Goal: Contribute content: Contribute content

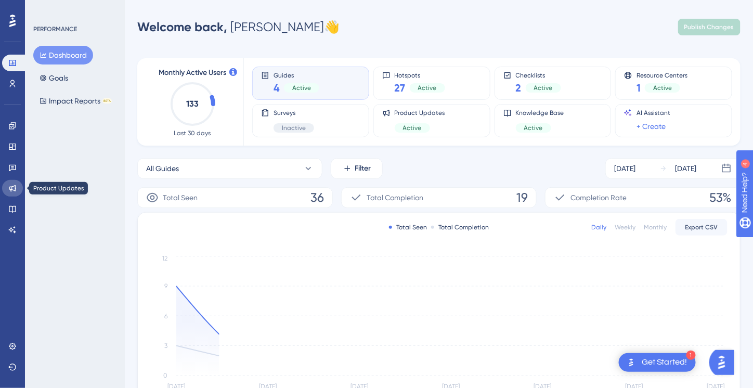
click at [11, 189] on icon at bounding box center [12, 188] width 8 height 8
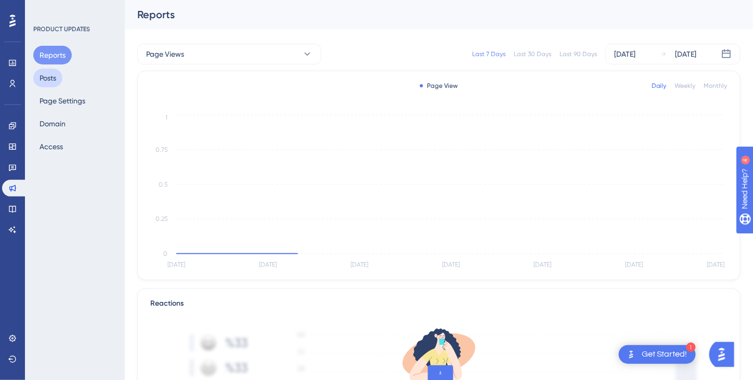
click at [49, 75] on button "Posts" at bounding box center [47, 78] width 29 height 19
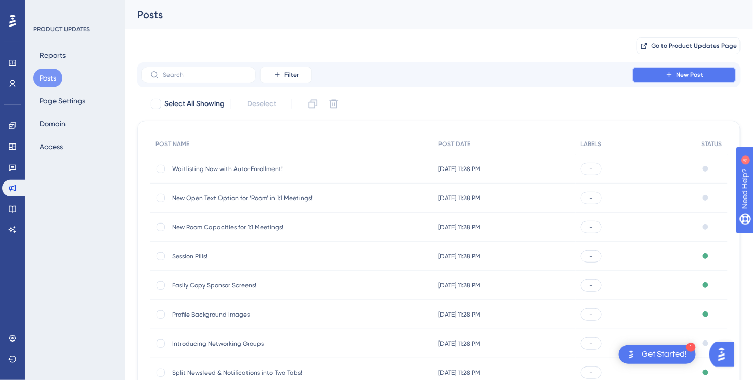
click at [674, 73] on button "New Post" at bounding box center [684, 75] width 104 height 17
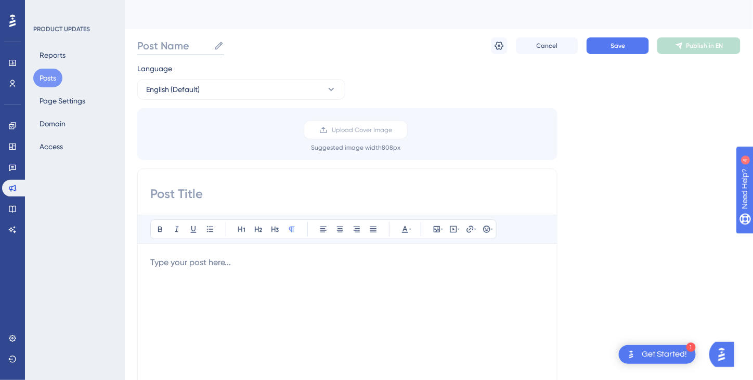
click at [183, 42] on input "Post Name" at bounding box center [173, 45] width 72 height 15
type input "Cloning Screens"
click at [173, 191] on input at bounding box center [347, 194] width 394 height 17
paste input "Cloning Screens for More Flexibility"
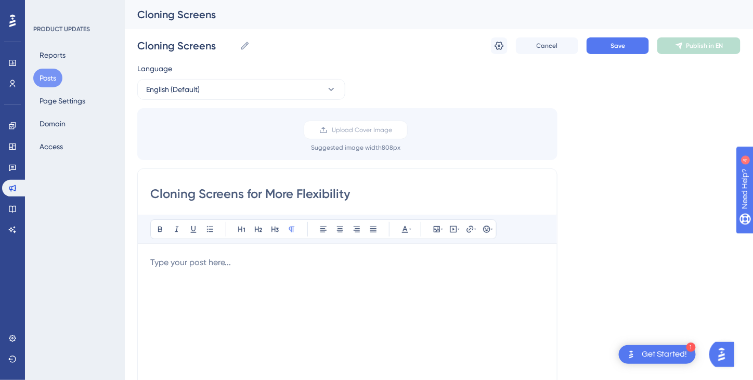
type input "Cloning Screens for More Flexibility"
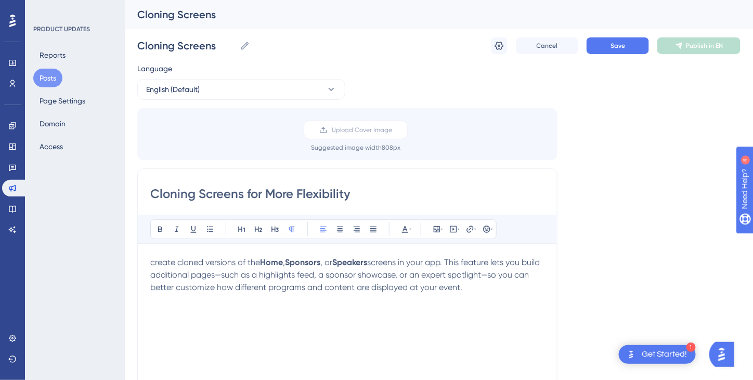
click at [155, 260] on span "create cloned versions of the" at bounding box center [205, 262] width 110 height 10
click at [326, 313] on div "Create cloned versions of the Home , Sponsors , or Speakers screens in your app…" at bounding box center [347, 370] width 394 height 229
drag, startPoint x: 265, startPoint y: 260, endPoint x: 284, endPoint y: 261, distance: 19.8
click at [284, 261] on strong "Home" at bounding box center [272, 262] width 23 height 10
click at [406, 227] on icon at bounding box center [405, 229] width 8 height 8
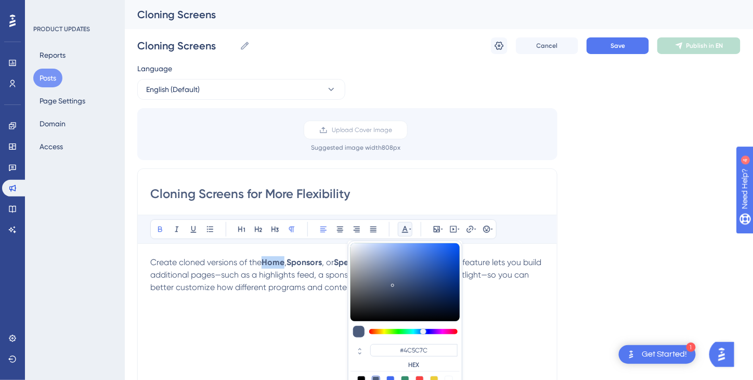
scroll to position [33, 0]
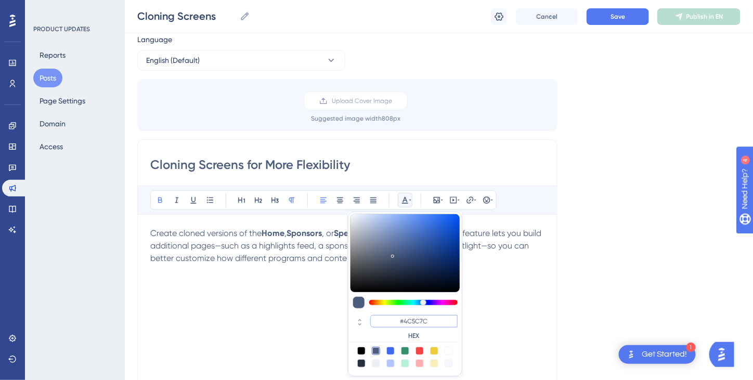
click at [414, 322] on input "#4C5C7C" at bounding box center [413, 321] width 87 height 12
click at [410, 318] on input "#4C5C7C" at bounding box center [413, 321] width 87 height 12
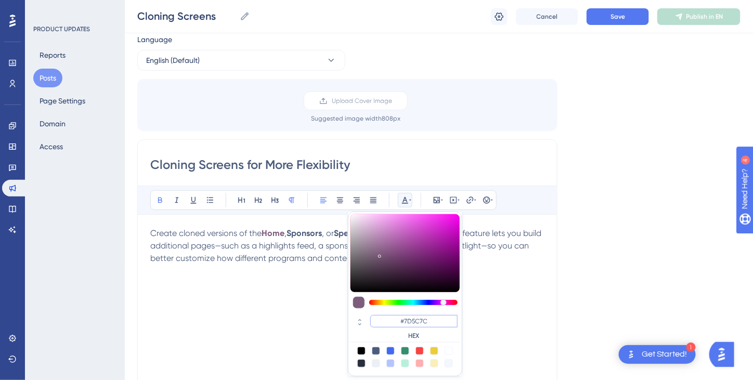
click at [417, 318] on input "#7D5C7C" at bounding box center [413, 321] width 87 height 12
click at [418, 319] on input "#7D5C7C" at bounding box center [413, 321] width 87 height 12
click at [433, 322] on input "#7D127C" at bounding box center [413, 321] width 87 height 12
type input "#7D12FF"
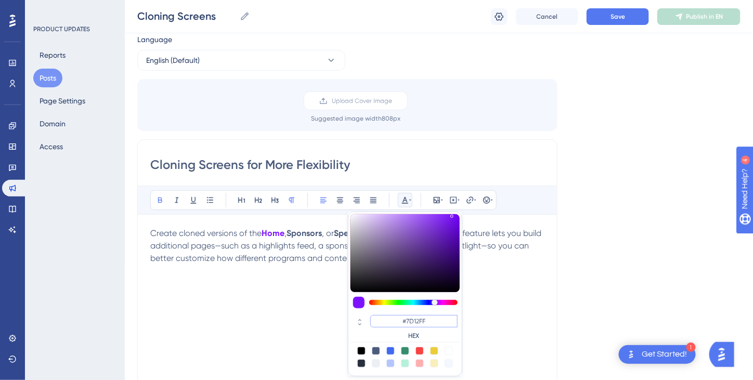
drag, startPoint x: 438, startPoint y: 317, endPoint x: 398, endPoint y: 326, distance: 41.5
click at [398, 326] on input "#7D12FF" at bounding box center [413, 321] width 87 height 12
click at [320, 247] on span "screens in your app. This feature lets you build additional pages—such as a hig…" at bounding box center [346, 245] width 393 height 35
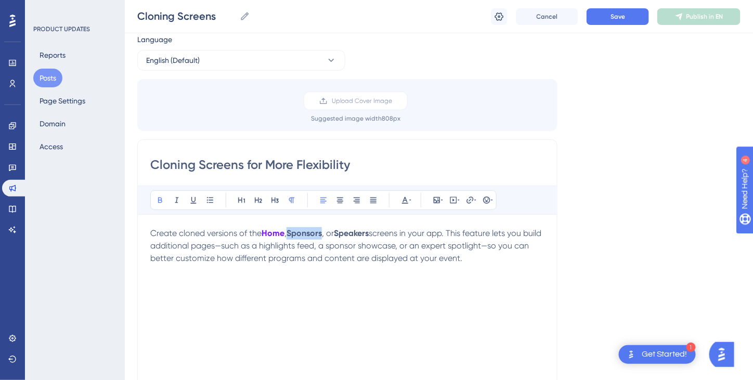
drag, startPoint x: 323, startPoint y: 231, endPoint x: 344, endPoint y: 223, distance: 22.0
click at [292, 229] on strong "Sponsors" at bounding box center [303, 233] width 35 height 10
drag, startPoint x: 292, startPoint y: 231, endPoint x: 323, endPoint y: 230, distance: 31.7
click at [322, 230] on strong "Sponsors" at bounding box center [303, 233] width 35 height 10
click at [403, 200] on icon at bounding box center [405, 200] width 6 height 7
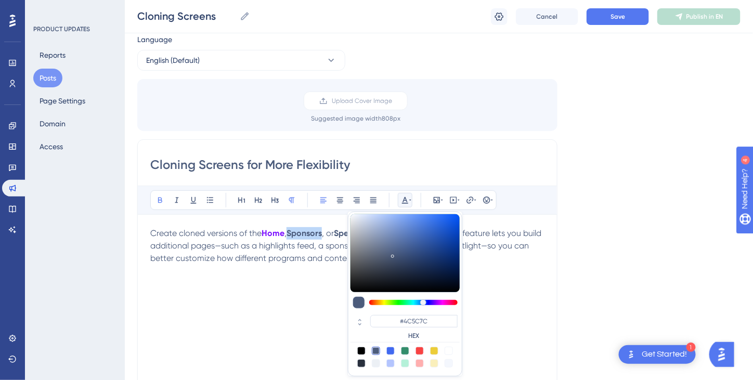
scroll to position [37, 0]
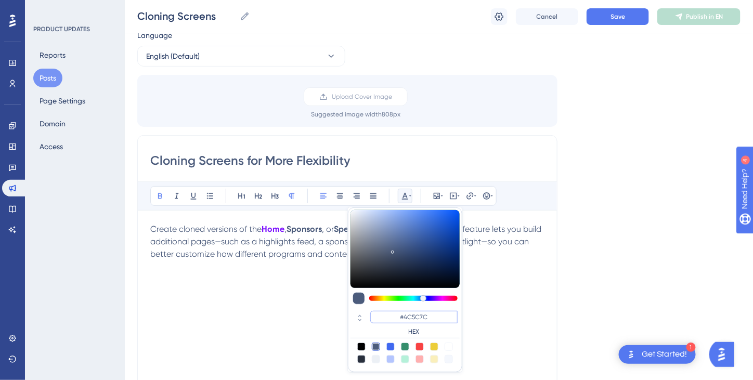
drag, startPoint x: 433, startPoint y: 316, endPoint x: 390, endPoint y: 314, distance: 43.2
click at [390, 314] on input "#4C5C7C" at bounding box center [413, 317] width 87 height 12
paste input "7D12FF"
type input "#7D12FF"
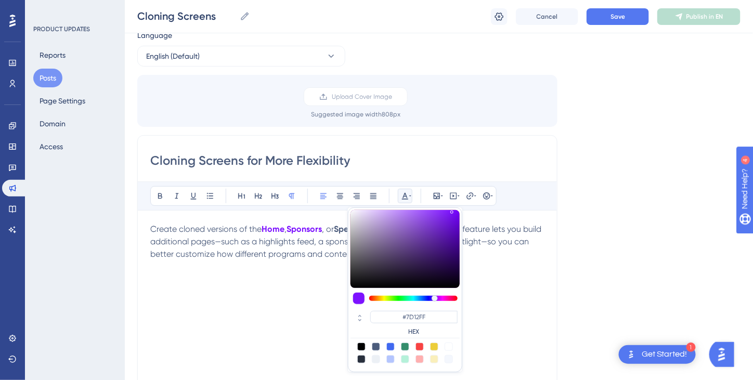
drag, startPoint x: 491, startPoint y: 313, endPoint x: 467, endPoint y: 298, distance: 28.5
click at [491, 313] on div "Create cloned versions of the Home , Sponsors , or Speakers screens in your app…" at bounding box center [347, 337] width 394 height 229
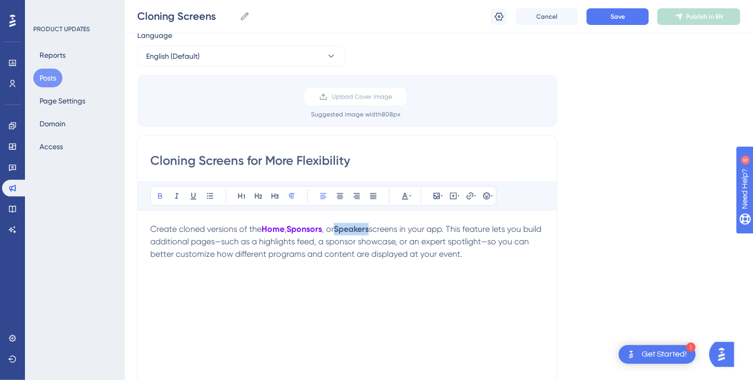
drag, startPoint x: 341, startPoint y: 227, endPoint x: 373, endPoint y: 230, distance: 31.9
click at [368, 230] on strong "Speakers" at bounding box center [351, 229] width 35 height 10
click at [407, 199] on icon at bounding box center [405, 196] width 8 height 8
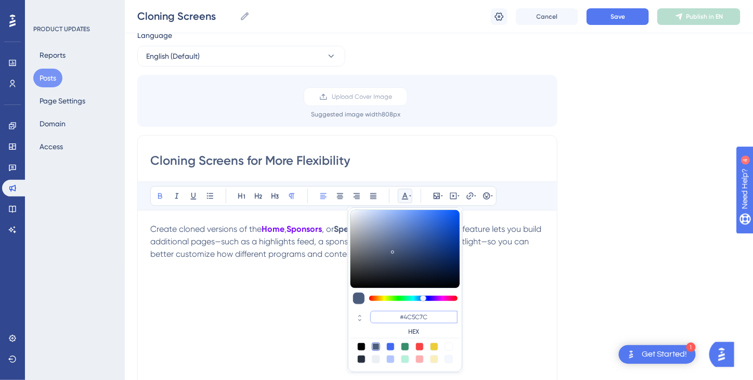
drag, startPoint x: 447, startPoint y: 315, endPoint x: 404, endPoint y: 314, distance: 42.6
click at [380, 311] on input "#4C5C7C" at bounding box center [413, 317] width 87 height 12
paste input "7D12FF"
type input "#7D12FF"
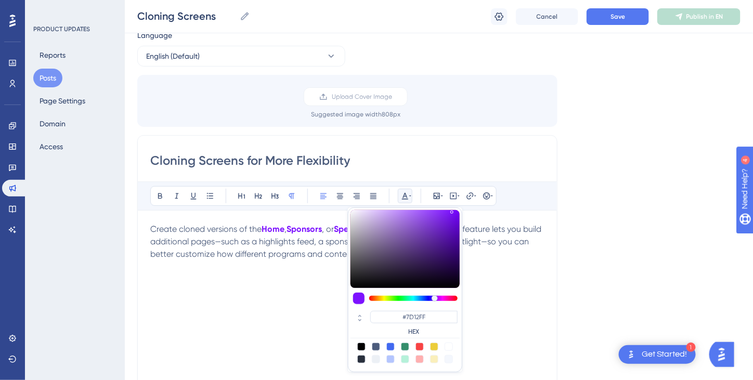
click at [289, 309] on div "Create cloned versions of the Home , Sponsors , or Speakers screens in your app…" at bounding box center [347, 337] width 394 height 229
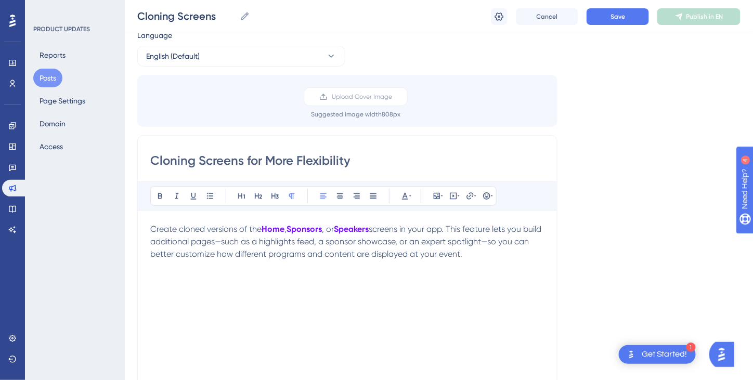
click at [499, 253] on p "Create cloned versions of the Home , Sponsors , or Speakers screens in your app…" at bounding box center [347, 241] width 394 height 37
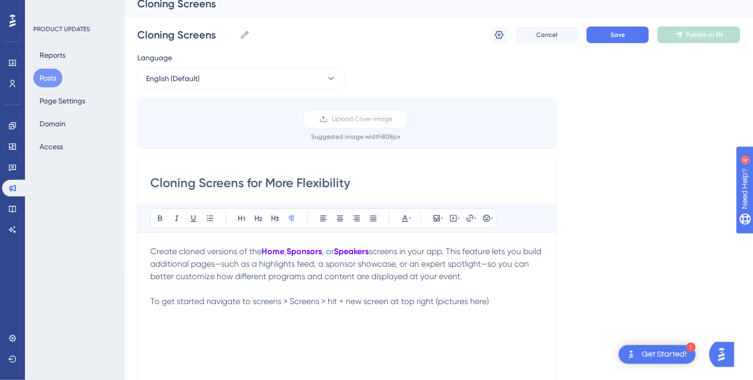
scroll to position [0, 0]
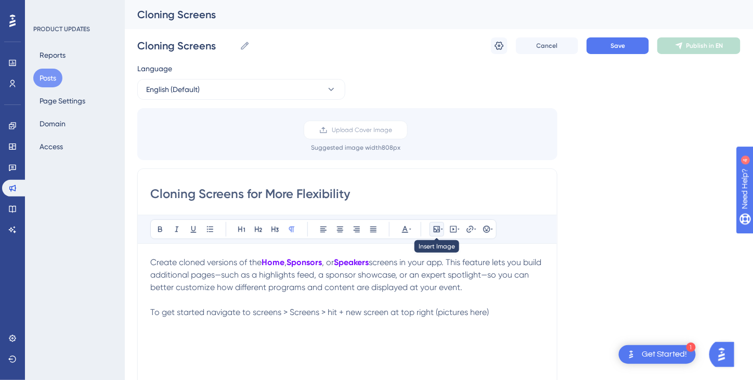
click at [440, 233] on button at bounding box center [436, 229] width 15 height 15
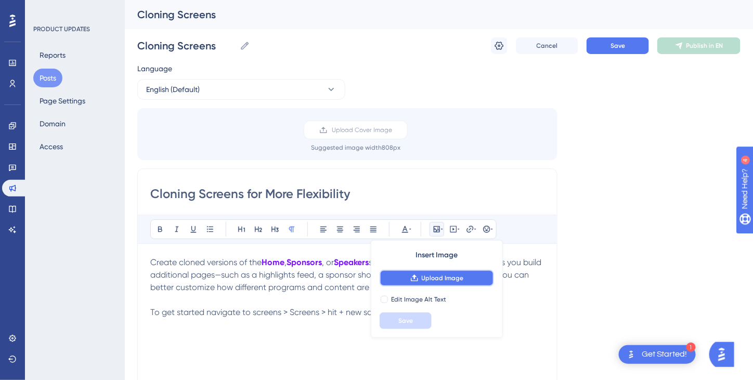
click at [429, 274] on span "Upload Image" at bounding box center [442, 278] width 42 height 8
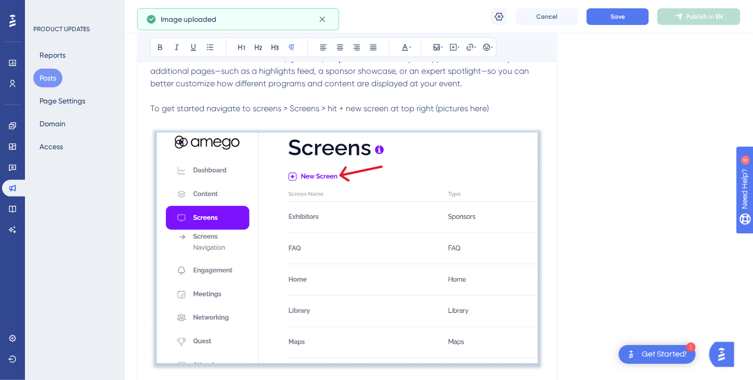
scroll to position [260, 0]
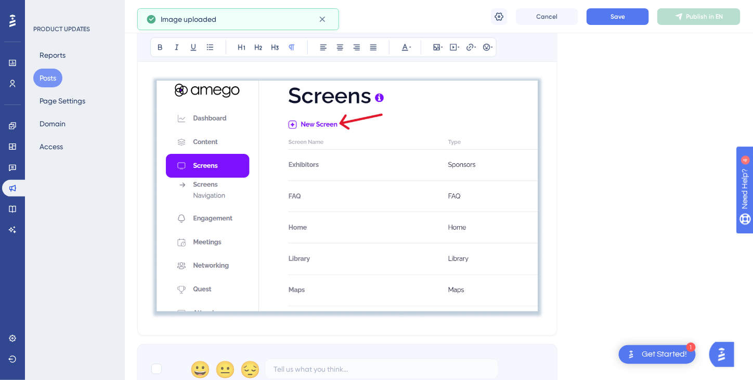
click at [522, 288] on img at bounding box center [347, 197] width 394 height 244
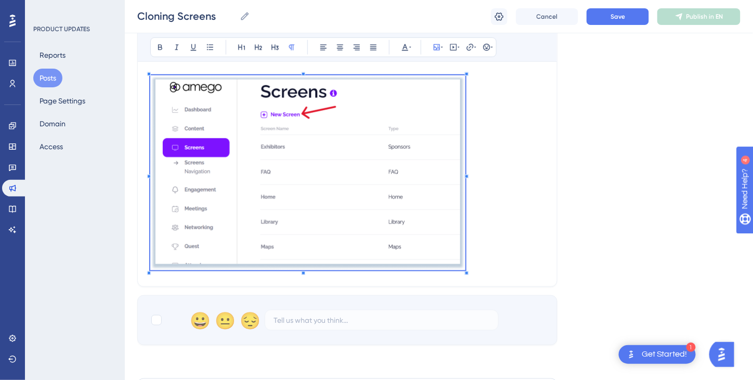
click at [464, 268] on span at bounding box center [307, 174] width 315 height 199
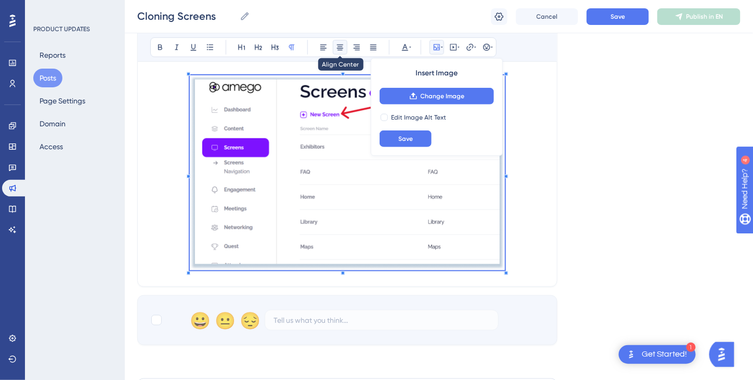
click at [338, 45] on icon at bounding box center [340, 48] width 6 height 6
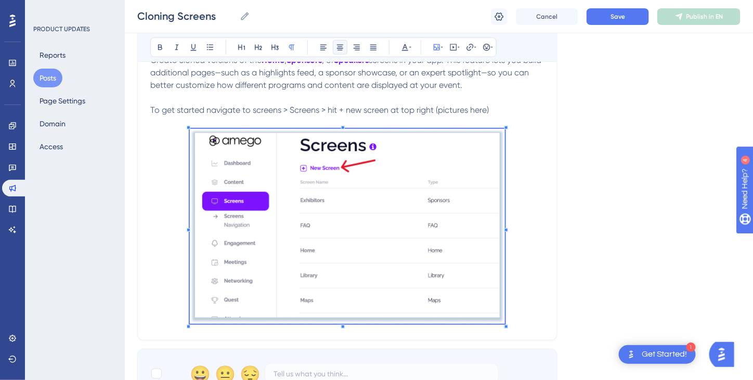
scroll to position [208, 0]
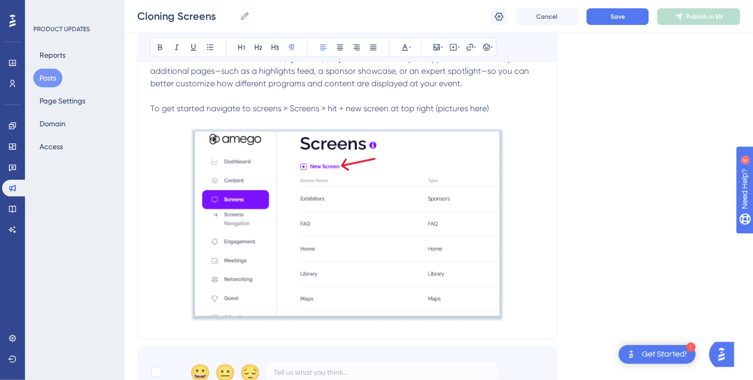
click at [486, 106] on span "To get started navigate to screens > Screens > hit + new screen at top right (p…" at bounding box center [319, 108] width 338 height 10
click at [435, 105] on span "To get started navigate to screens > Screens > hit + new screen at top right (p…" at bounding box center [319, 108] width 338 height 10
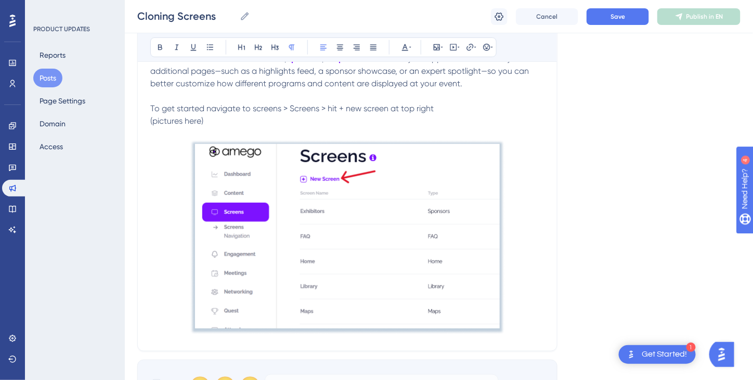
click at [183, 120] on span "(pictures here)" at bounding box center [176, 121] width 53 height 10
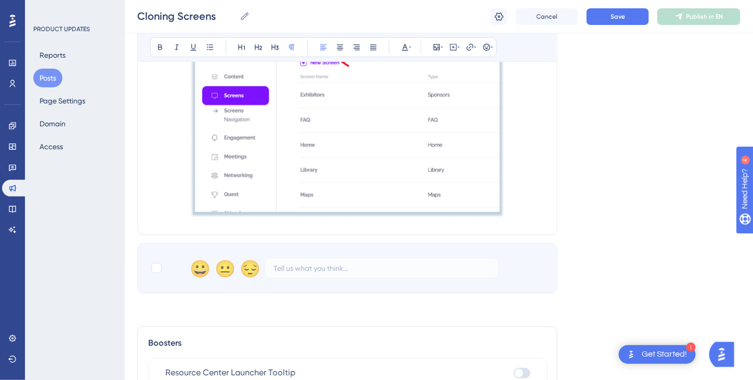
scroll to position [364, 0]
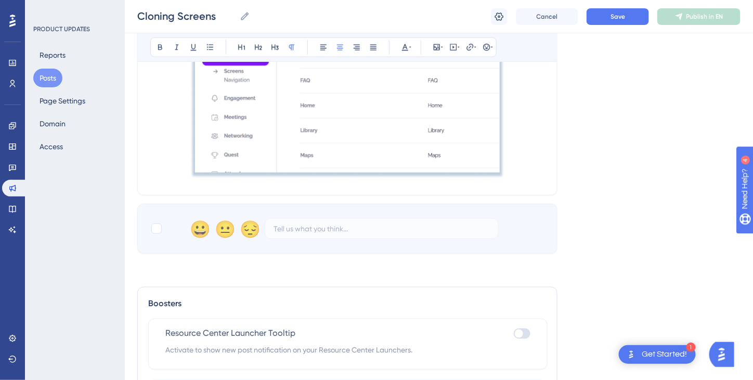
click at [526, 167] on p at bounding box center [347, 83] width 394 height 199
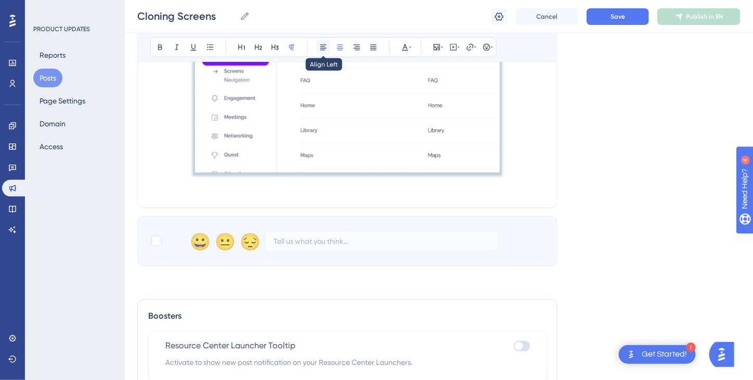
click at [324, 47] on icon at bounding box center [323, 47] width 8 height 8
click at [325, 187] on p "From the dropdown menu you will have" at bounding box center [347, 188] width 394 height 12
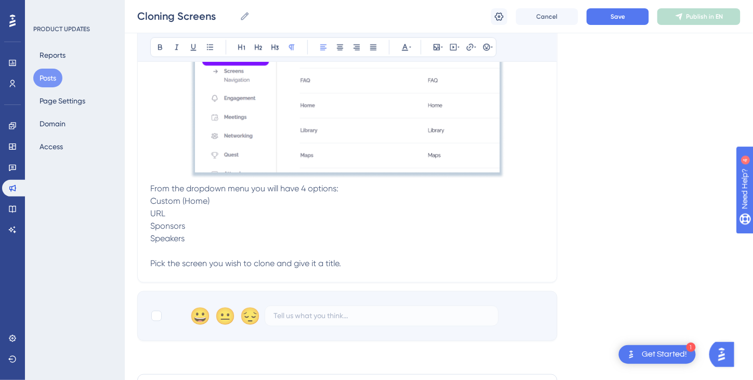
click at [368, 257] on p "Pick the screen you wish to clone and give it a title." at bounding box center [347, 263] width 394 height 12
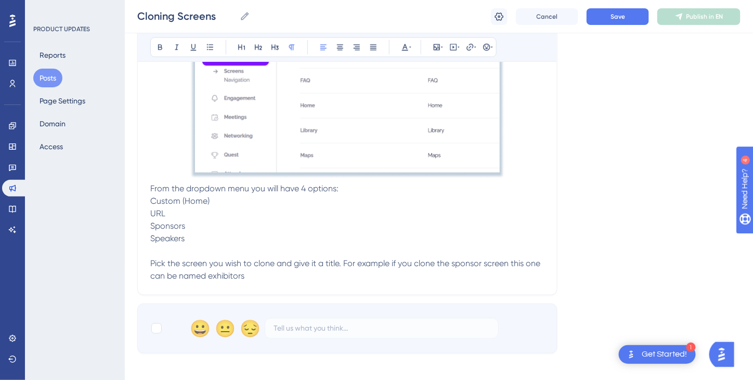
click at [213, 239] on p "Speakers" at bounding box center [347, 238] width 394 height 12
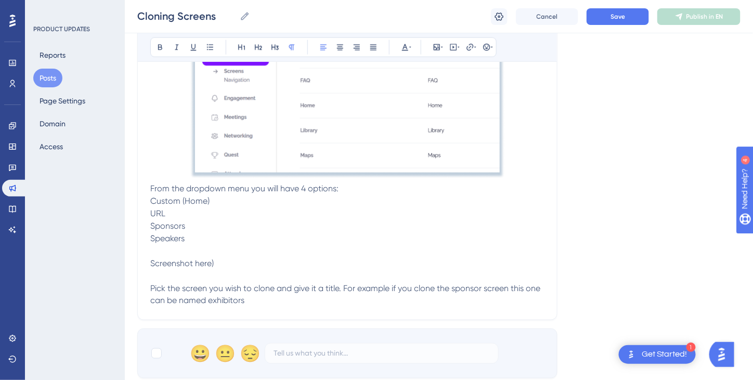
drag, startPoint x: 151, startPoint y: 261, endPoint x: 146, endPoint y: 257, distance: 6.3
click at [148, 258] on div "Cloning Screens for More Flexibility Bold Italic Underline Bullet Point Heading…" at bounding box center [347, 64] width 420 height 511
drag, startPoint x: 236, startPoint y: 261, endPoint x: 230, endPoint y: 257, distance: 7.5
click at [235, 261] on p "(Screenshot here)" at bounding box center [347, 263] width 394 height 12
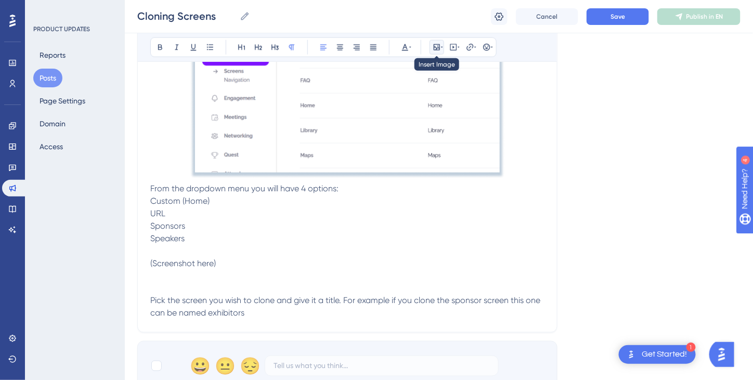
click at [438, 46] on icon at bounding box center [436, 47] width 8 height 8
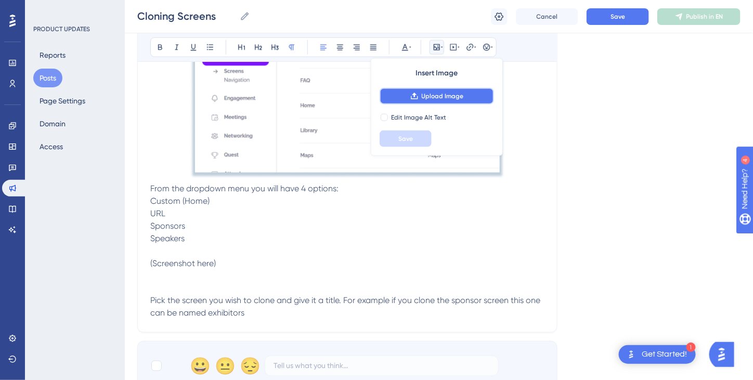
click at [430, 94] on span "Upload Image" at bounding box center [442, 96] width 42 height 8
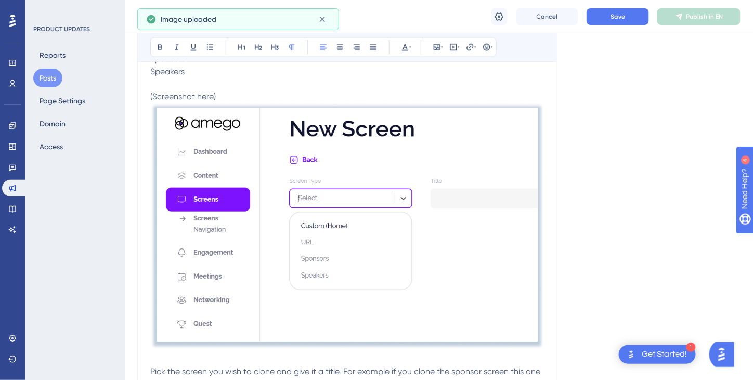
scroll to position [572, 0]
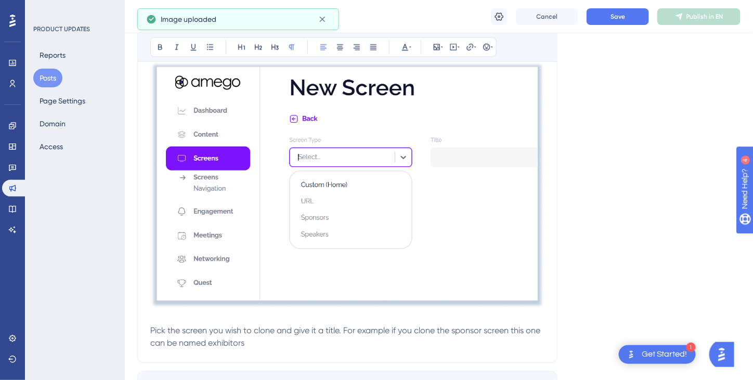
click at [422, 239] on img at bounding box center [347, 185] width 394 height 247
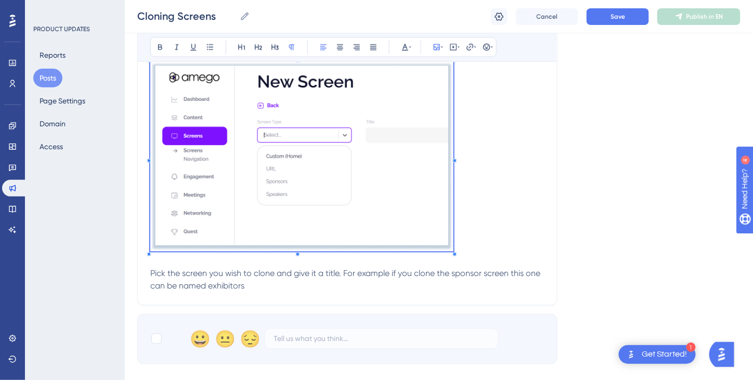
click at [454, 234] on p at bounding box center [347, 159] width 394 height 194
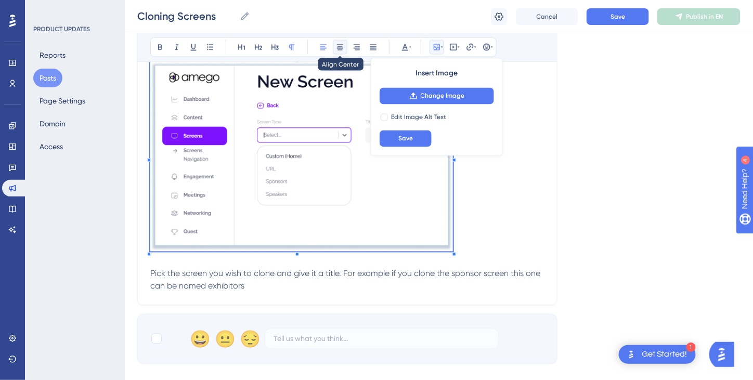
click at [338, 47] on icon at bounding box center [340, 47] width 8 height 8
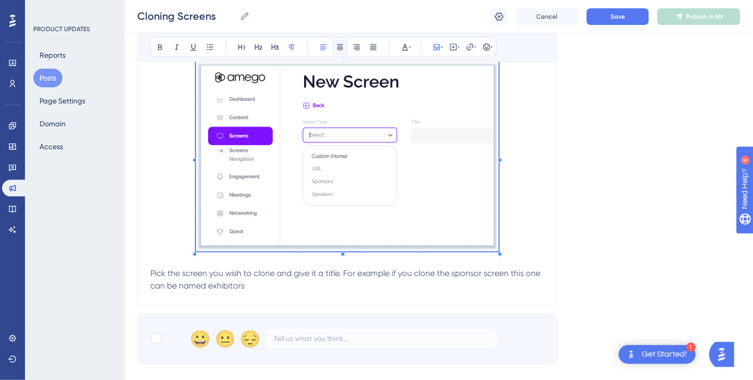
scroll to position [416, 0]
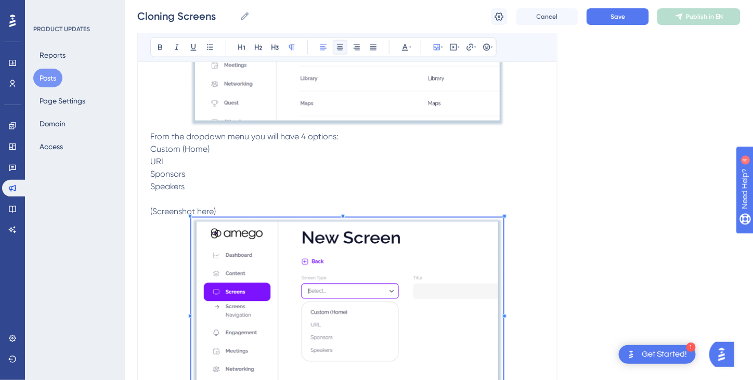
click at [186, 208] on div "Create cloned versions of the Home , Sponsors , or Speakers screens in your app…" at bounding box center [347, 147] width 394 height 604
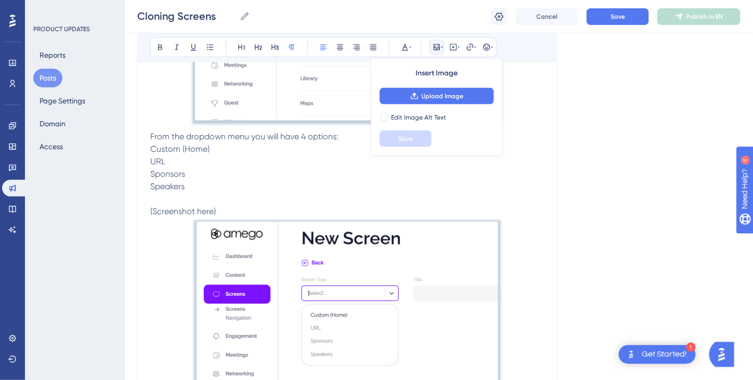
click at [466, 193] on p at bounding box center [347, 199] width 394 height 12
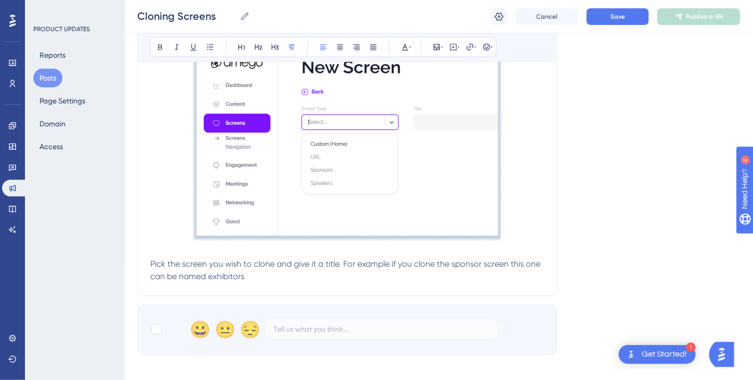
scroll to position [624, 0]
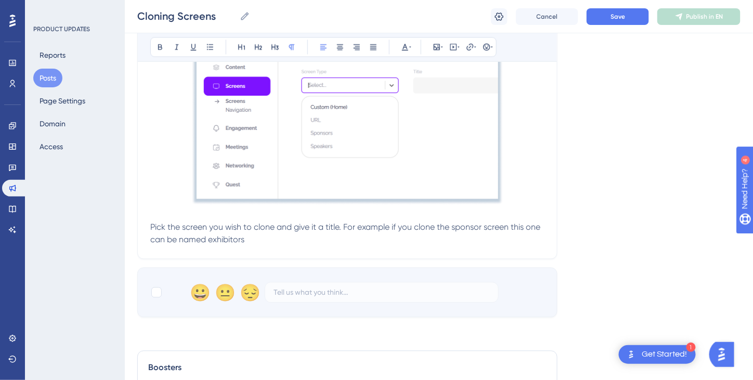
click at [287, 237] on p "Pick the screen you wish to clone and give it a title. For example if you clone…" at bounding box center [347, 233] width 394 height 25
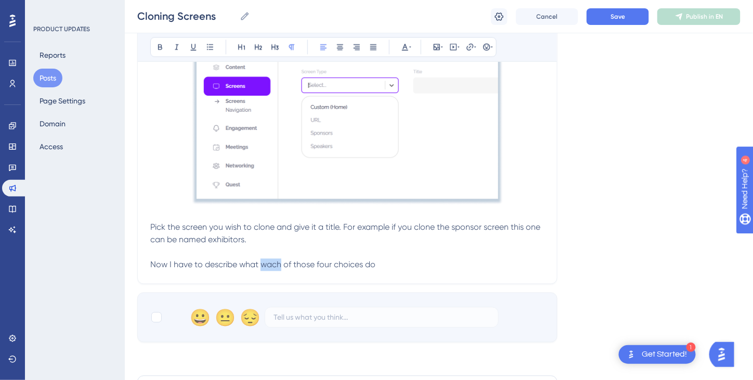
drag, startPoint x: 280, startPoint y: 262, endPoint x: 266, endPoint y: 262, distance: 14.0
click at [266, 262] on span "Now I have to describe what wach of those four choices do" at bounding box center [262, 265] width 225 height 10
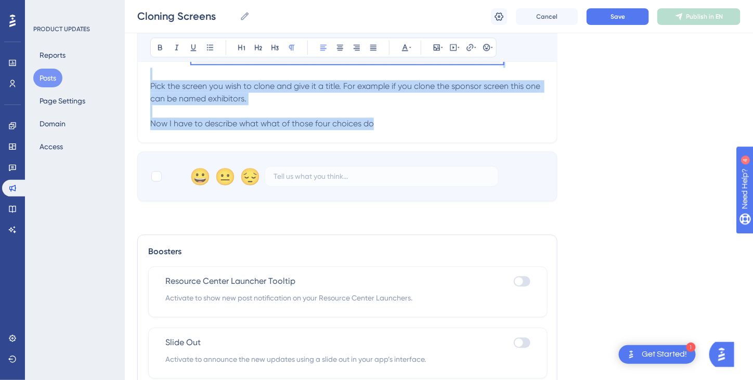
scroll to position [813, 0]
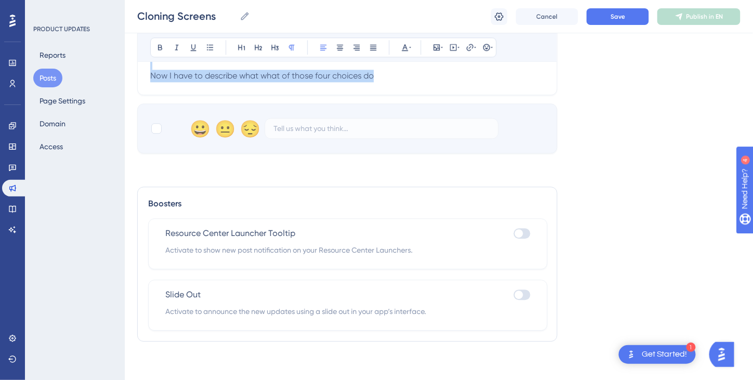
drag, startPoint x: 150, startPoint y: 259, endPoint x: 422, endPoint y: 76, distance: 327.6
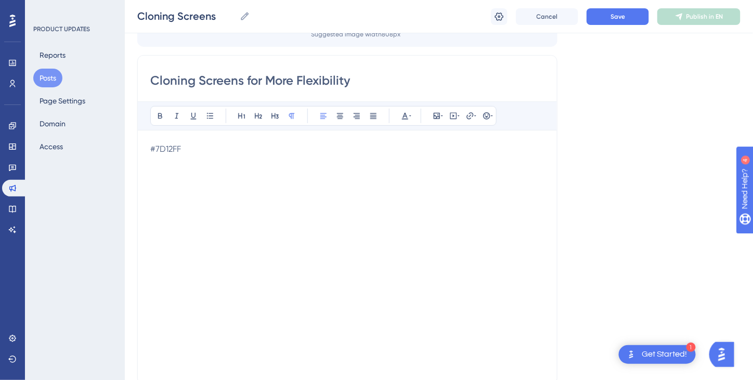
scroll to position [104, 0]
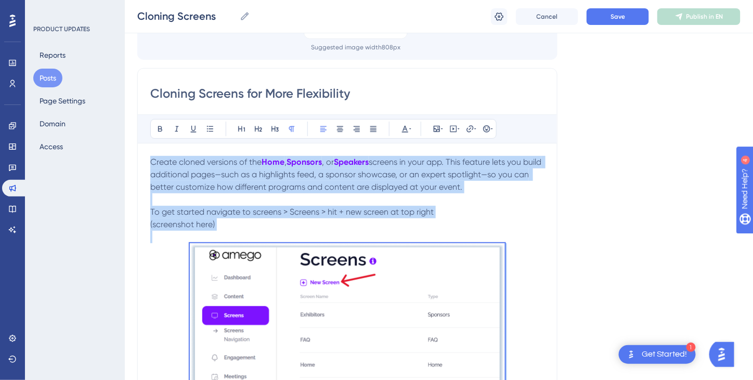
copy div "Create cloned versions of the Home , Sponsors , or Speakers screens in your app…"
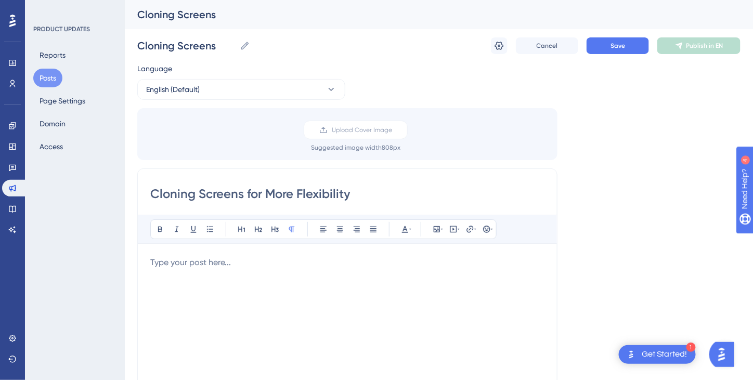
scroll to position [159, 0]
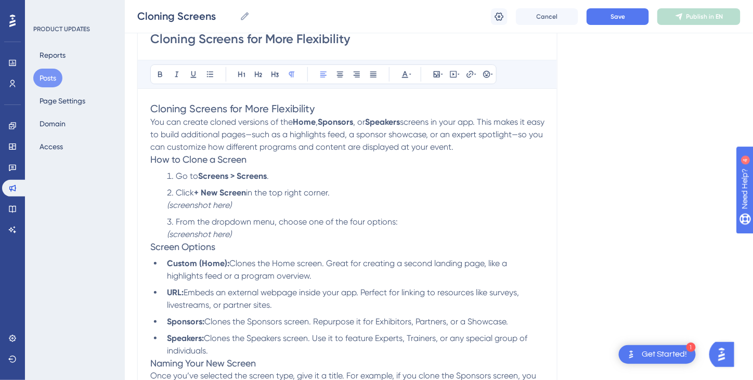
click at [498, 151] on p "You can create cloned versions of the Home , Sponsors , or Speakers screens in …" at bounding box center [347, 134] width 394 height 37
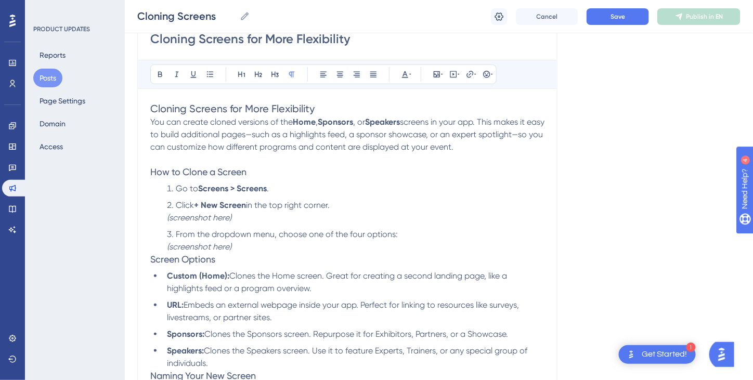
click at [245, 247] on li "From the dropdown menu, choose one of the four options: (screenshot here)" at bounding box center [353, 240] width 381 height 25
click at [151, 256] on span "Screen Options" at bounding box center [182, 259] width 65 height 11
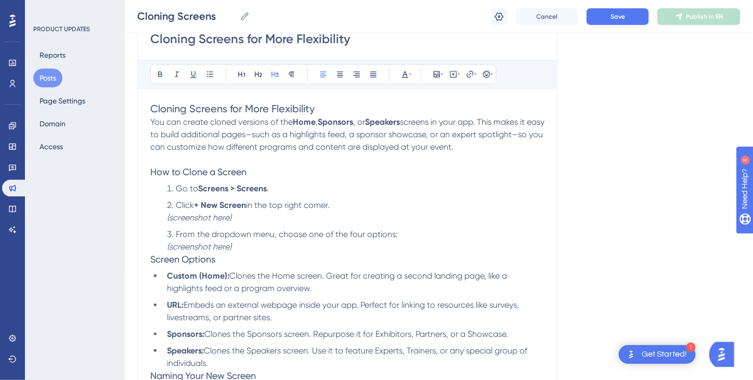
click at [149, 256] on div "Cloning Screens for More Flexibility Bold Italic Underline Bullet Point Heading…" at bounding box center [347, 217] width 420 height 406
click at [151, 256] on span "Screen Options" at bounding box center [182, 259] width 65 height 11
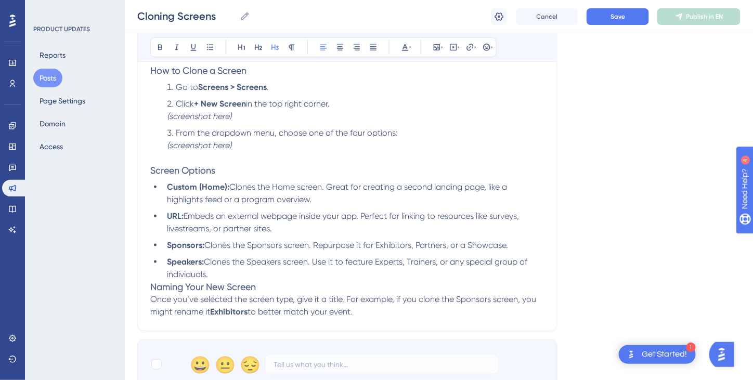
scroll to position [263, 0]
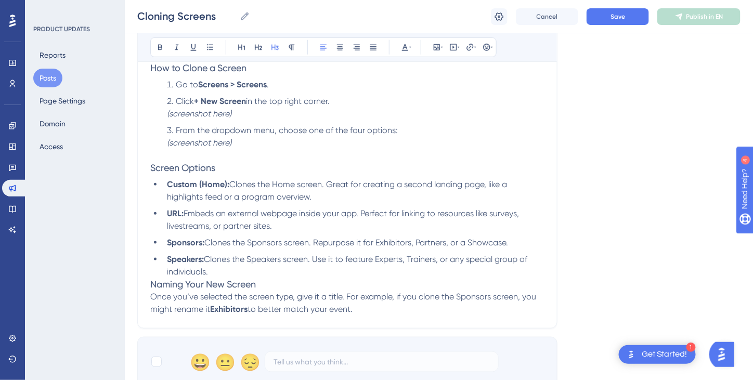
click at [150, 282] on span "Naming Your New Screen" at bounding box center [202, 284] width 105 height 11
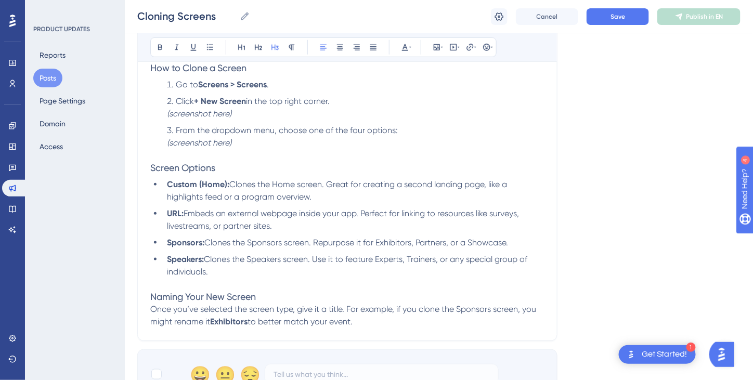
click at [440, 323] on p "Once you’ve selected the screen type, give it a title. For example, if you clon…" at bounding box center [347, 315] width 394 height 25
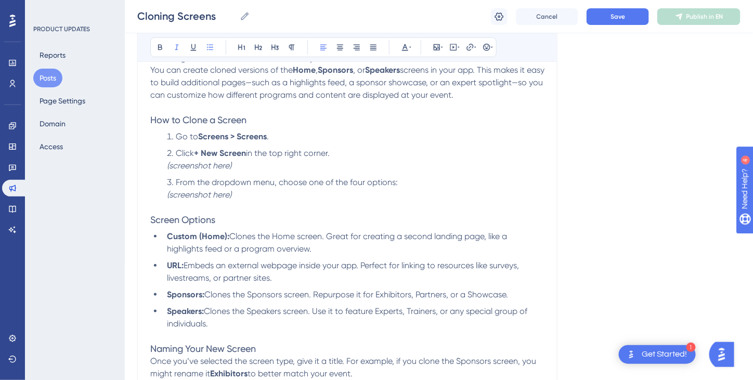
click at [251, 166] on li "Click + New Screen in the top right corner. (screenshot here)" at bounding box center [353, 159] width 381 height 25
click at [435, 45] on icon at bounding box center [436, 47] width 8 height 8
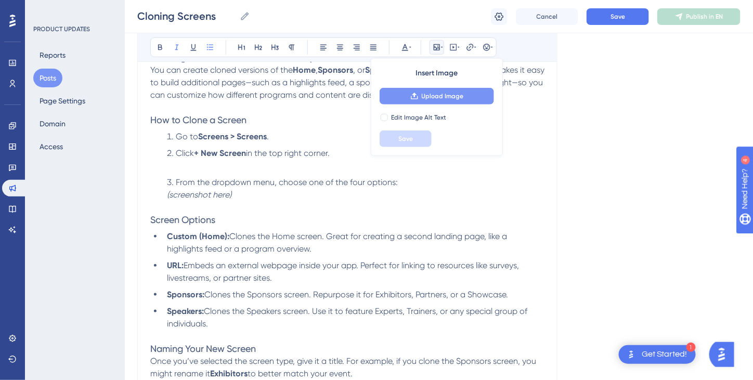
click at [431, 94] on span "Upload Image" at bounding box center [442, 96] width 42 height 8
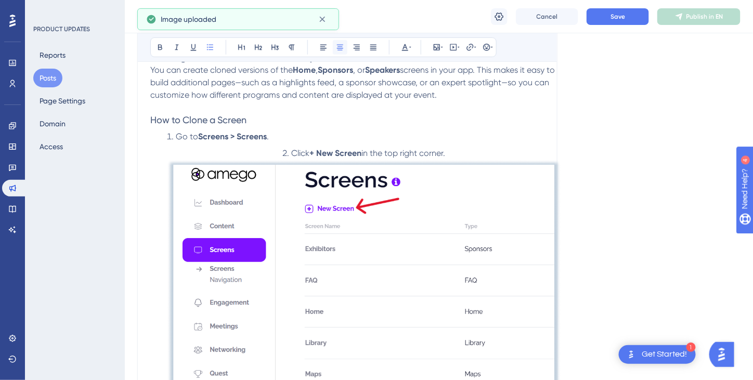
scroll to position [227, 0]
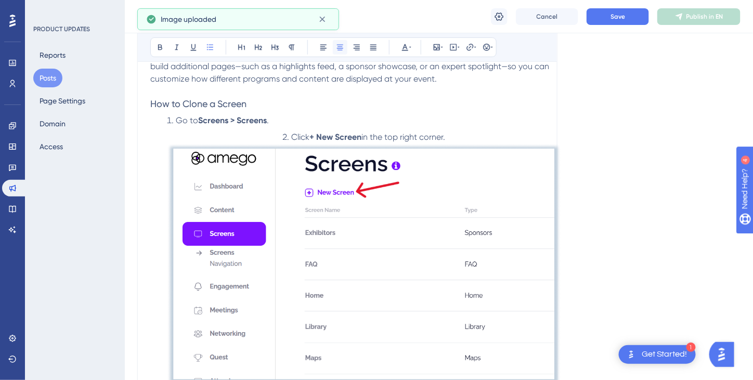
click at [340, 49] on icon at bounding box center [340, 48] width 6 height 6
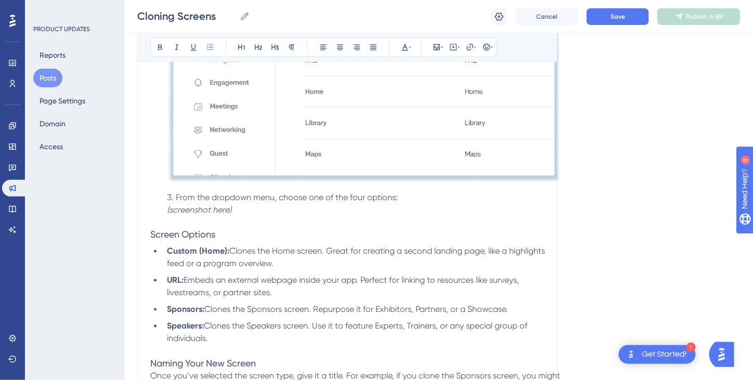
scroll to position [487, 0]
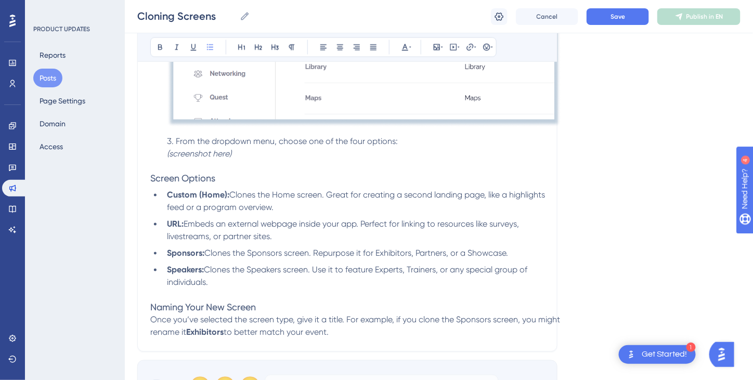
click at [492, 98] on img at bounding box center [364, 6] width 394 height 244
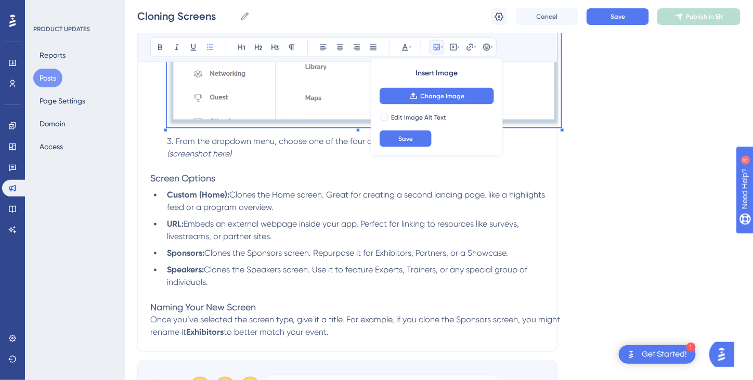
click at [561, 128] on div at bounding box center [562, 130] width 4 height 4
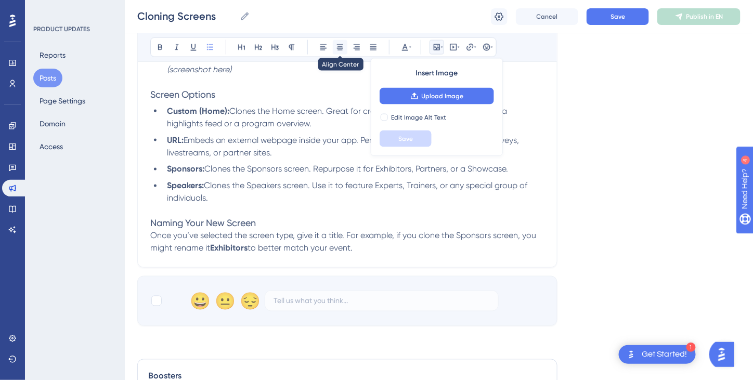
click at [344, 48] on button at bounding box center [340, 47] width 15 height 15
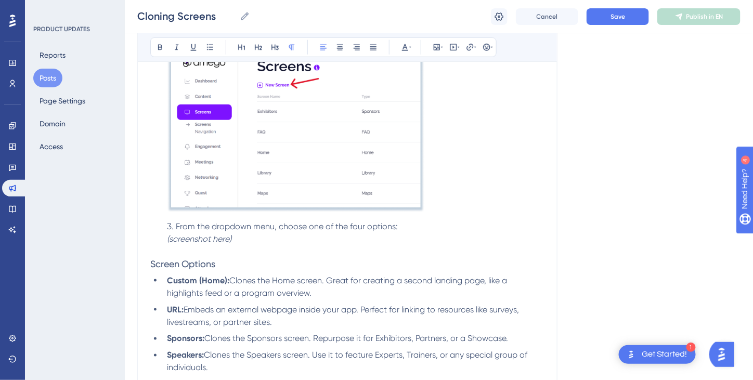
scroll to position [331, 0]
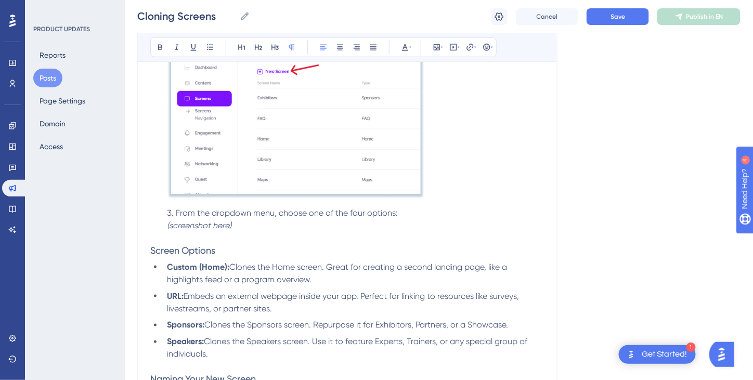
click at [247, 224] on li "From the dropdown menu, choose one of the four options: (screenshot here)" at bounding box center [353, 219] width 381 height 25
click at [435, 45] on icon at bounding box center [436, 47] width 8 height 8
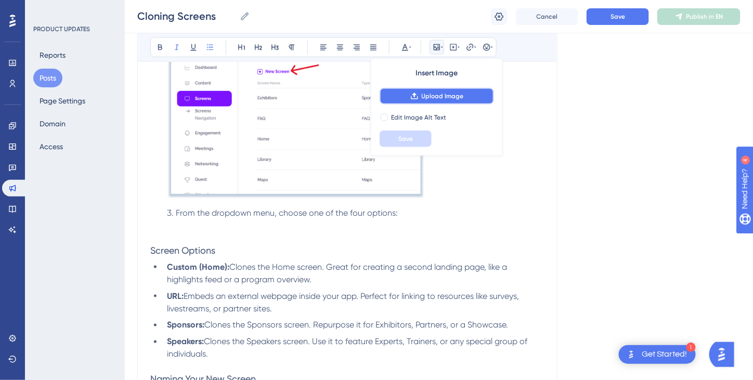
click at [425, 97] on span "Upload Image" at bounding box center [442, 96] width 42 height 8
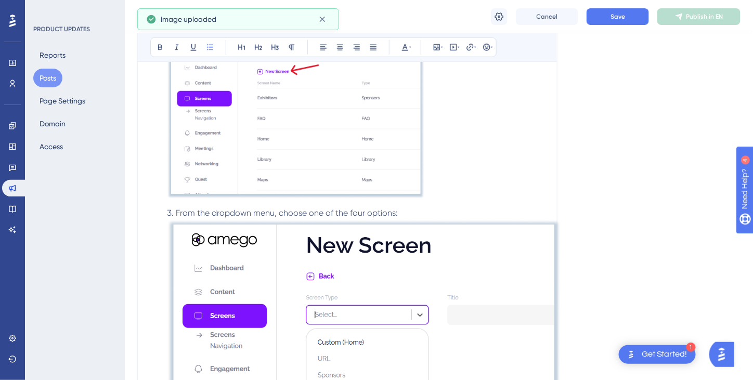
click at [495, 275] on img at bounding box center [364, 342] width 394 height 247
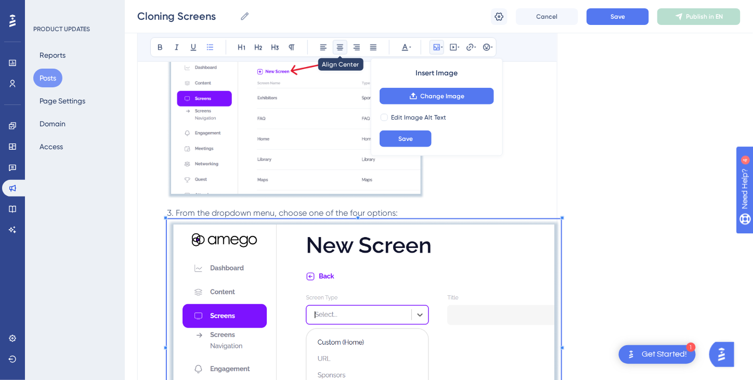
click at [341, 49] on icon at bounding box center [340, 48] width 6 height 6
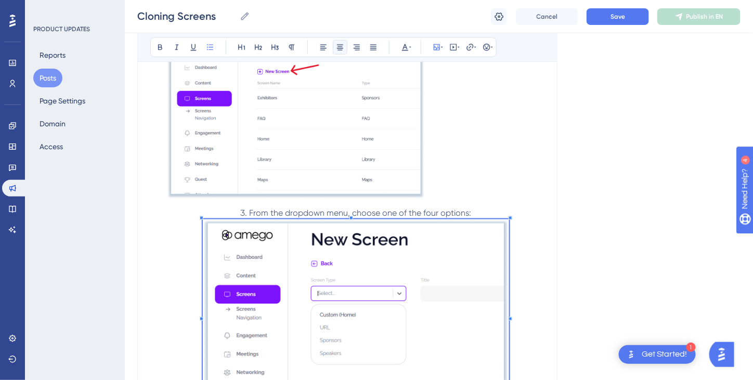
click at [473, 270] on span at bounding box center [356, 316] width 306 height 195
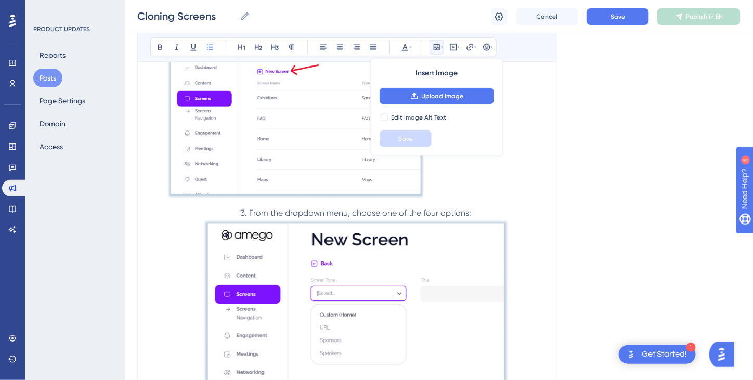
click at [495, 179] on li "Click + New Screen in the top right corner." at bounding box center [353, 115] width 381 height 176
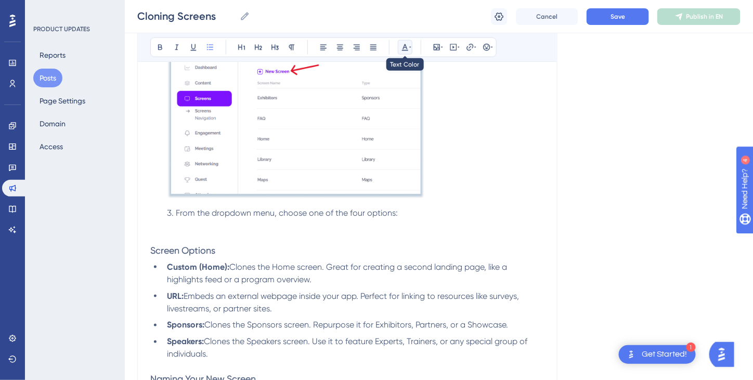
click at [406, 46] on icon at bounding box center [405, 47] width 8 height 8
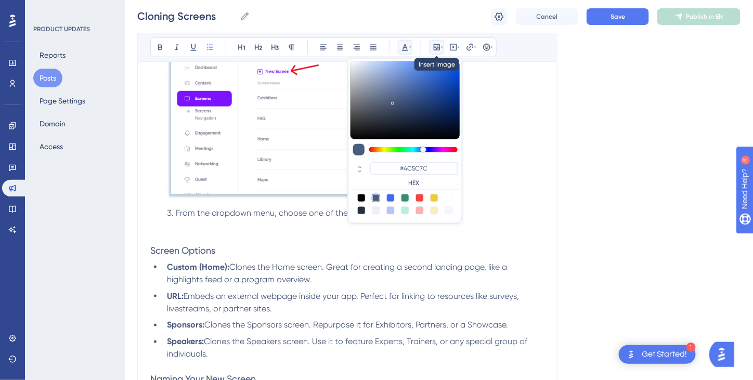
click at [437, 48] on icon at bounding box center [436, 47] width 8 height 8
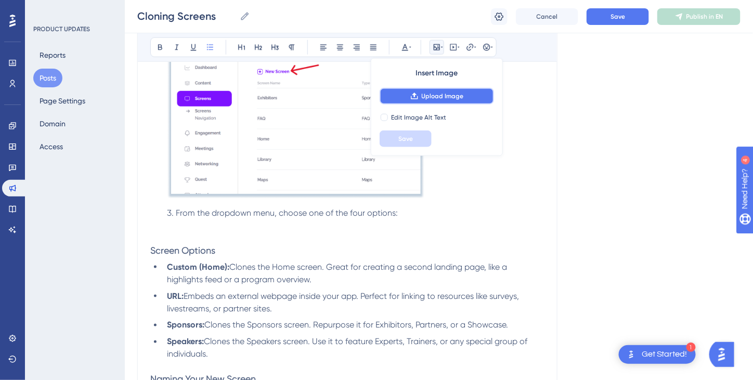
click at [448, 92] on span "Upload Image" at bounding box center [442, 96] width 42 height 8
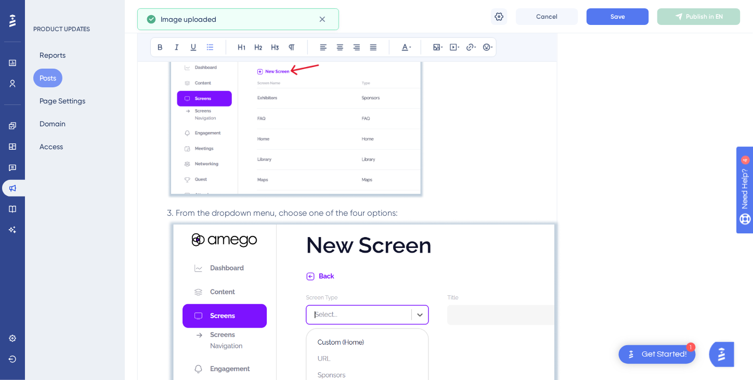
click at [545, 231] on img at bounding box center [364, 342] width 394 height 247
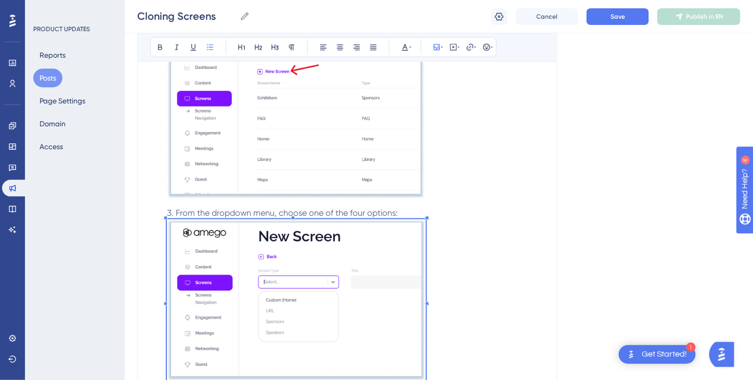
click at [426, 267] on li "From the dropdown menu, choose one of the four options:" at bounding box center [353, 296] width 381 height 178
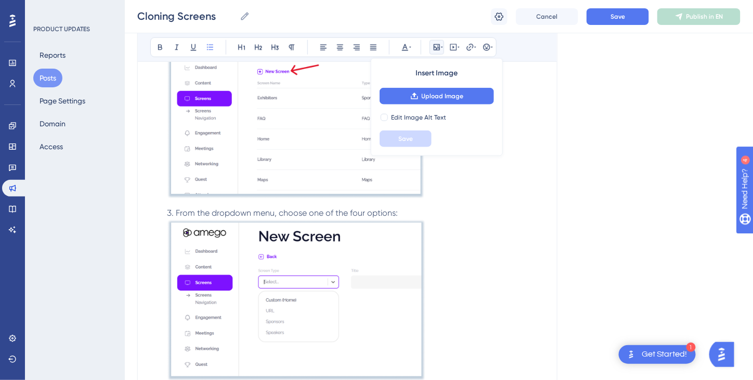
click at [483, 298] on li "From the dropdown menu, choose one of the four options:" at bounding box center [353, 296] width 381 height 178
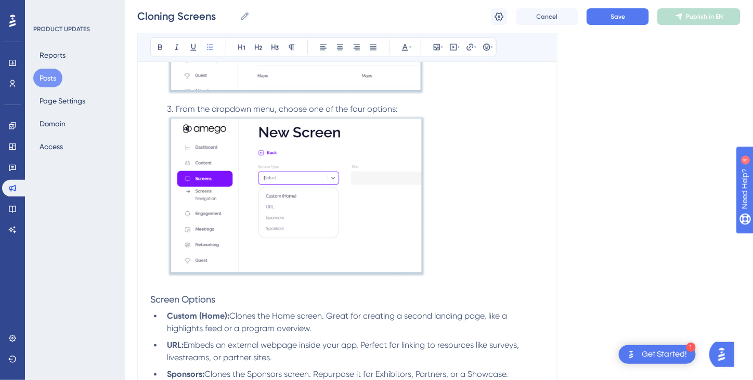
scroll to position [487, 0]
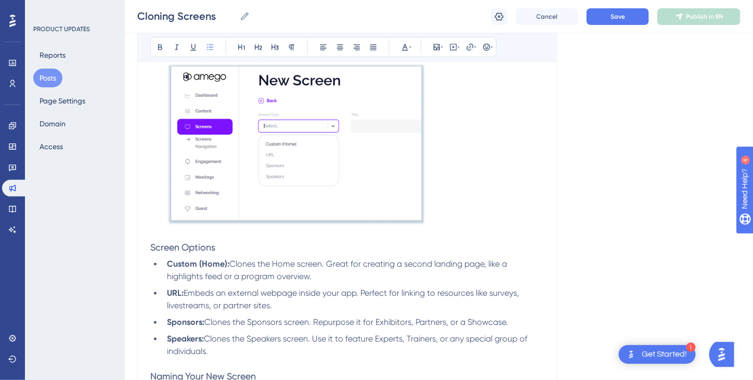
click at [408, 334] on span "Clones the Speakers screen. Use it to feature Experts, Trainers, or any special…" at bounding box center [348, 345] width 362 height 22
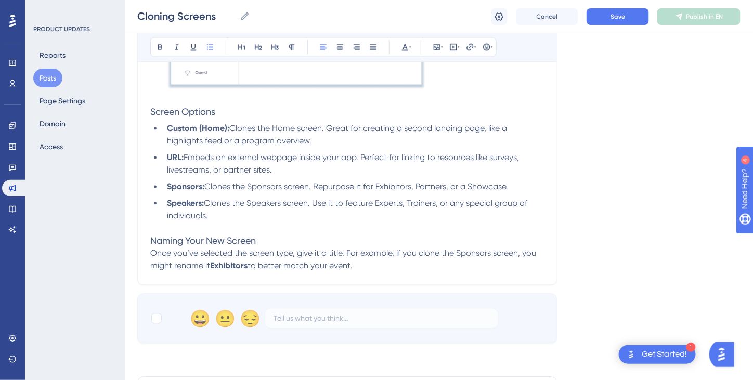
scroll to position [643, 0]
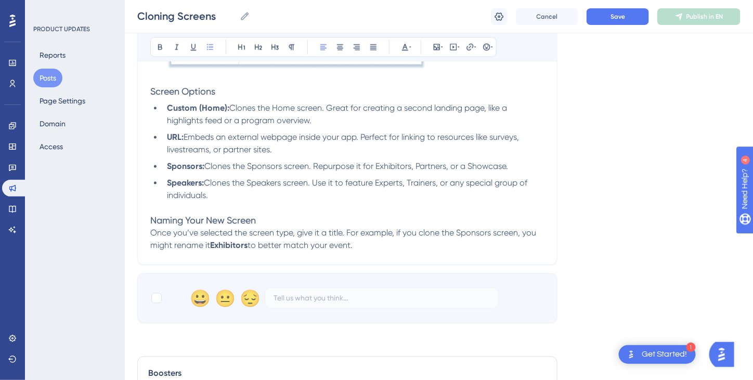
click at [387, 248] on p "Once you’ve selected the screen type, give it a title. For example, if you clon…" at bounding box center [347, 239] width 394 height 25
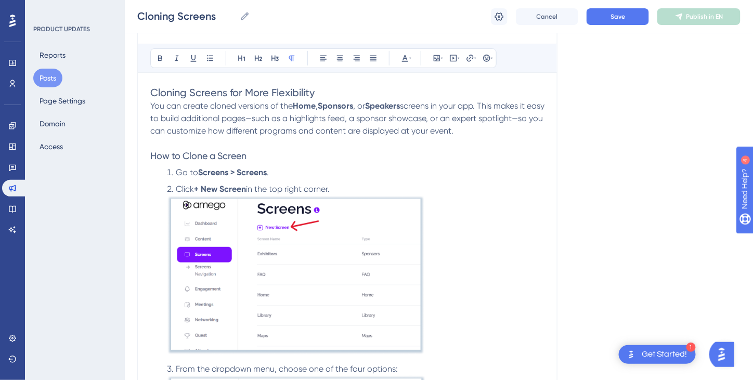
scroll to position [0, 0]
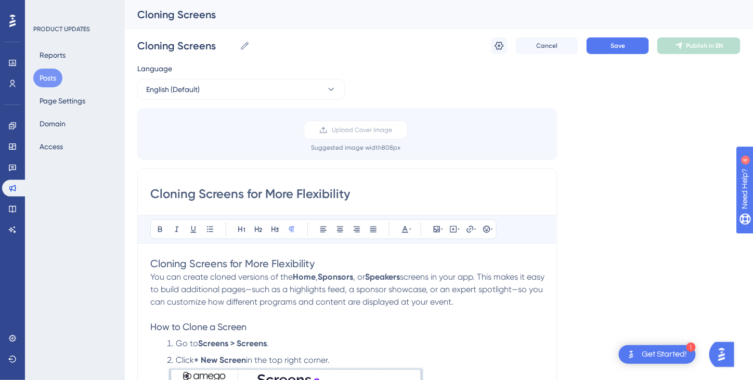
drag, startPoint x: 354, startPoint y: 196, endPoint x: 242, endPoint y: 199, distance: 111.8
click at [242, 199] on input "Cloning Screens for More Flexibility" at bounding box center [347, 194] width 394 height 17
drag, startPoint x: 252, startPoint y: 196, endPoint x: 181, endPoint y: 200, distance: 70.3
type input "Cloning Screens"
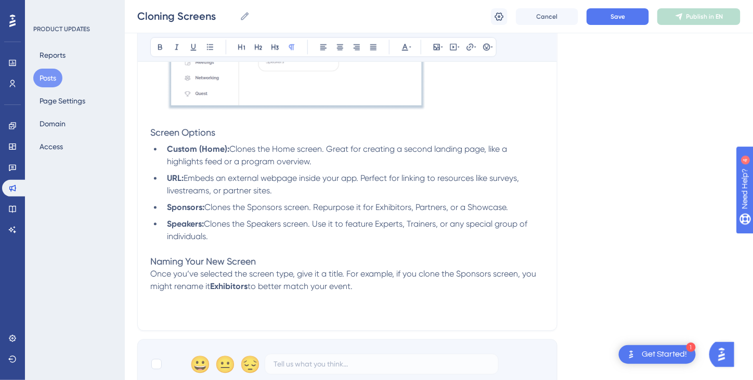
scroll to position [572, 0]
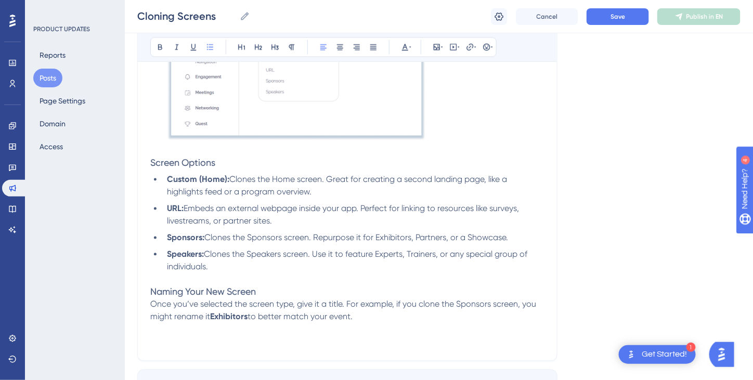
click at [334, 189] on li "Custom (Home): Clones the Home screen. Great for creating a second landing page…" at bounding box center [353, 186] width 381 height 25
click at [526, 191] on li "Custom (Home): Clones the Home screen. Great for creating a second landing page…" at bounding box center [353, 186] width 381 height 25
drag, startPoint x: 314, startPoint y: 189, endPoint x: 525, endPoint y: 194, distance: 211.1
click at [525, 194] on li "Custom (Home): Clones the Home screen. Great for creating a second landing page…" at bounding box center [353, 186] width 381 height 25
click at [525, 193] on li "Custom (Home): Clones the Home screen. Great for creating a second landing page…" at bounding box center [353, 186] width 381 height 25
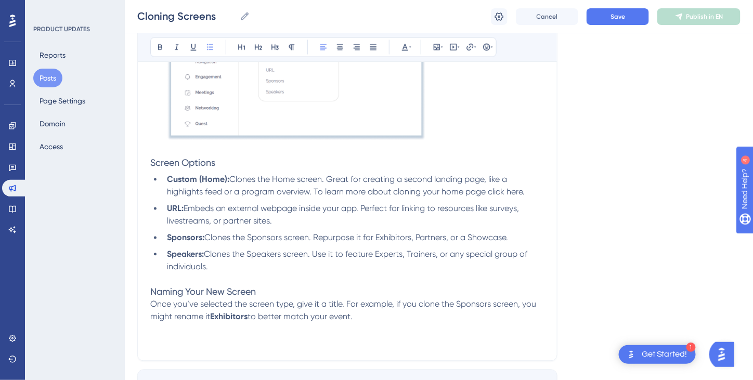
drag, startPoint x: 314, startPoint y: 189, endPoint x: 526, endPoint y: 195, distance: 212.1
click at [526, 195] on li "Custom (Home): Clones the Home screen. Great for creating a second landing page…" at bounding box center [353, 186] width 381 height 25
click at [159, 48] on icon at bounding box center [160, 47] width 8 height 8
click at [179, 47] on icon at bounding box center [177, 47] width 8 height 8
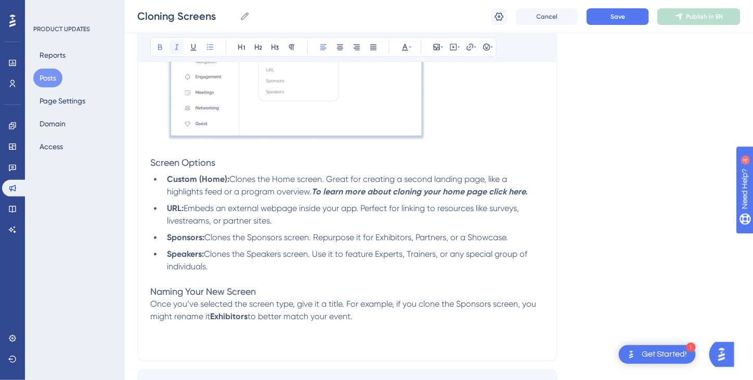
click at [176, 49] on icon at bounding box center [177, 47] width 8 height 8
click at [519, 235] on li "Sponsors: Clones the Sponsors screen. Repurpose it for Exhibitors, Partners, or…" at bounding box center [353, 238] width 381 height 12
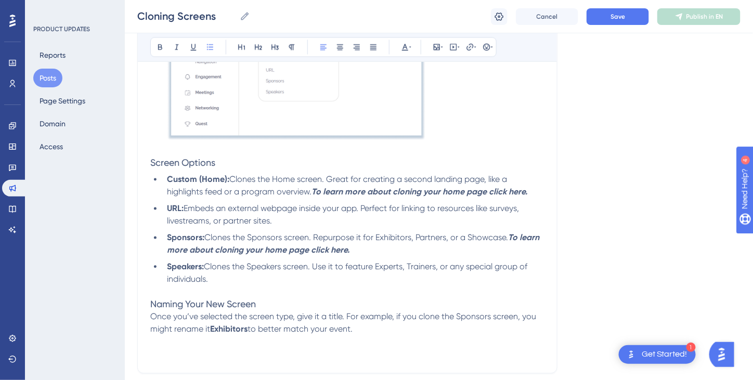
click at [285, 250] on strong "To learn more about cloning your home page click here." at bounding box center [354, 244] width 374 height 22
click at [231, 278] on li "Speakers: Clones the Speakers screen. Use it to feature Experts, Trainers, or a…" at bounding box center [353, 273] width 381 height 25
click at [362, 278] on strong "To learn more about cloning your home page click here." at bounding box center [316, 279] width 216 height 10
click at [427, 305] on h3 "Naming Your New Screen" at bounding box center [347, 304] width 394 height 12
click at [314, 190] on strong "To learn more about cloning your home page click here." at bounding box center [419, 192] width 216 height 10
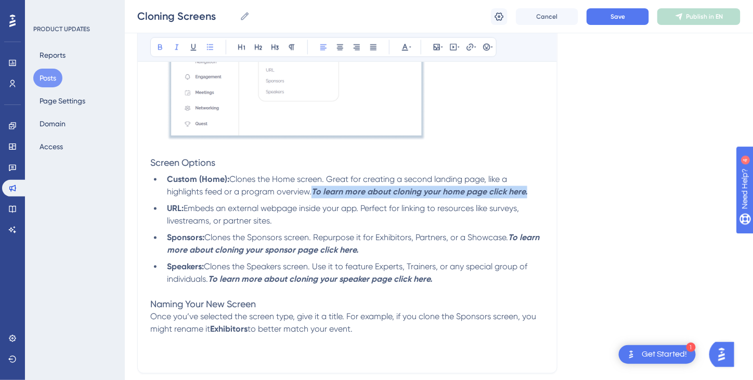
drag, startPoint x: 314, startPoint y: 190, endPoint x: 523, endPoint y: 193, distance: 208.9
click at [523, 193] on strong "To learn more about cloning your home page click here." at bounding box center [419, 192] width 216 height 10
click at [405, 49] on icon at bounding box center [405, 47] width 8 height 8
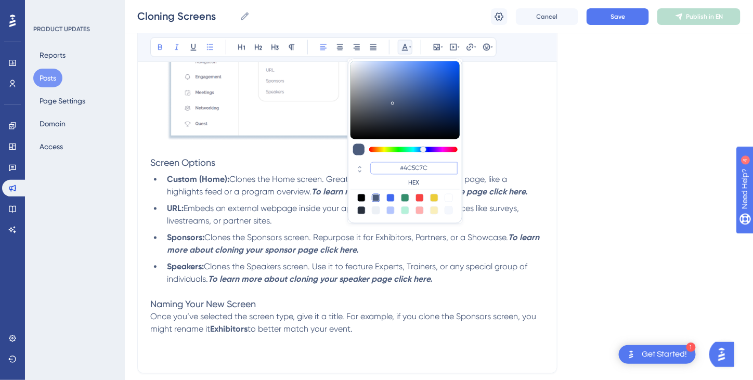
click at [414, 166] on input "#4C5C7C" at bounding box center [413, 168] width 87 height 12
click at [411, 166] on input "#4C5C7C" at bounding box center [413, 168] width 87 height 12
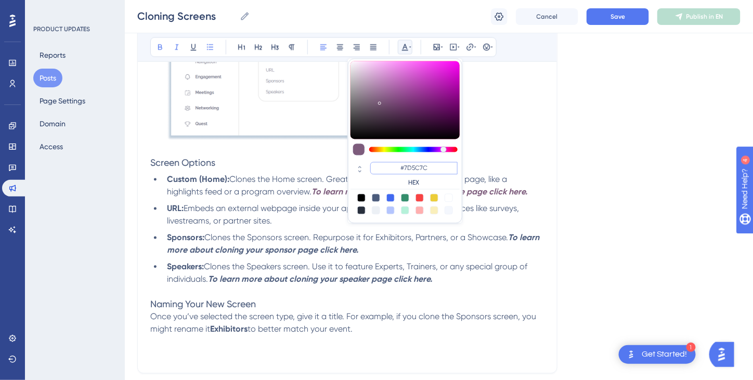
click at [421, 166] on input "#7D5C7C" at bounding box center [413, 168] width 87 height 12
click at [419, 166] on input "#7D5C7C" at bounding box center [413, 168] width 87 height 12
click at [433, 168] on input "#7D127C" at bounding box center [413, 168] width 87 height 12
type input "#7D12FF"
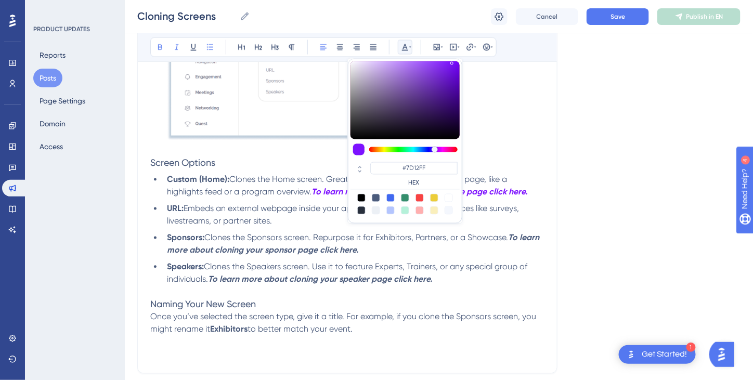
click at [364, 263] on span "Clones the Speakers screen. Use it to feature Experts, Trainers, or any special…" at bounding box center [348, 273] width 362 height 22
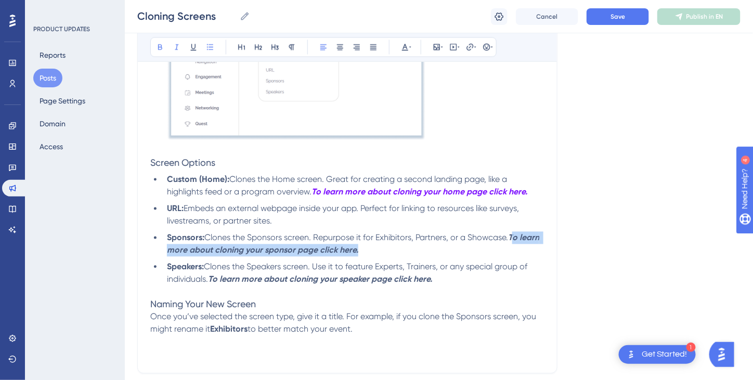
drag, startPoint x: 513, startPoint y: 234, endPoint x: 527, endPoint y: 248, distance: 19.5
click at [527, 248] on li "Sponsors: Clones the Sponsors screen. Repurpose it for Exhibitors, Partners, or…" at bounding box center [353, 244] width 381 height 25
click at [402, 50] on icon at bounding box center [405, 47] width 6 height 7
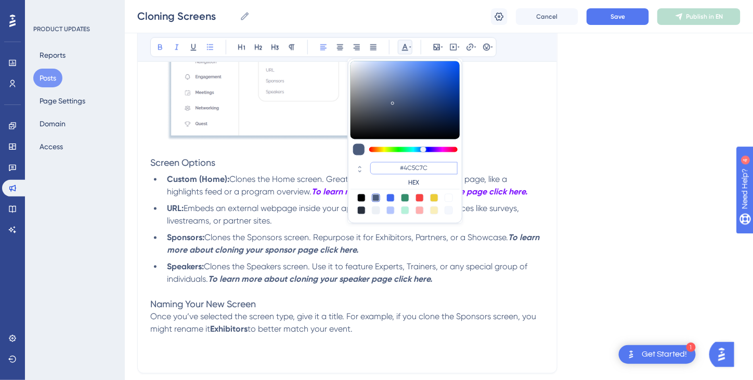
click at [413, 169] on input "#4C5C7C" at bounding box center [413, 168] width 87 height 12
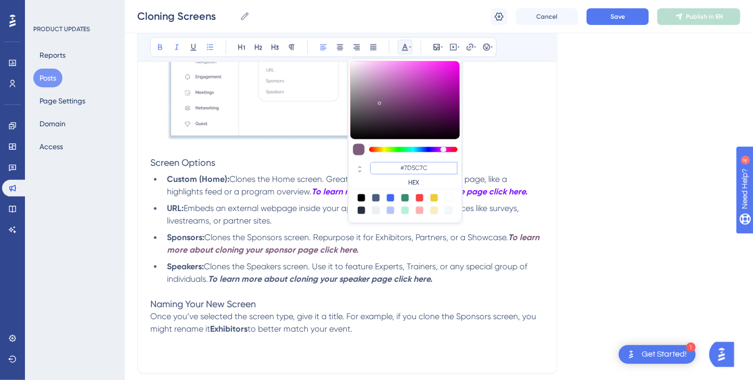
click at [418, 167] on input "#7D5C7C" at bounding box center [413, 168] width 87 height 12
click at [429, 166] on input "#7D127C" at bounding box center [413, 168] width 87 height 12
type input "#7D12FF"
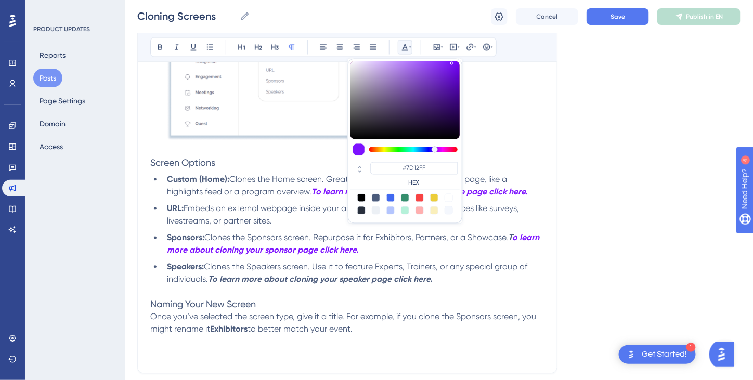
click at [331, 288] on p at bounding box center [347, 292] width 394 height 12
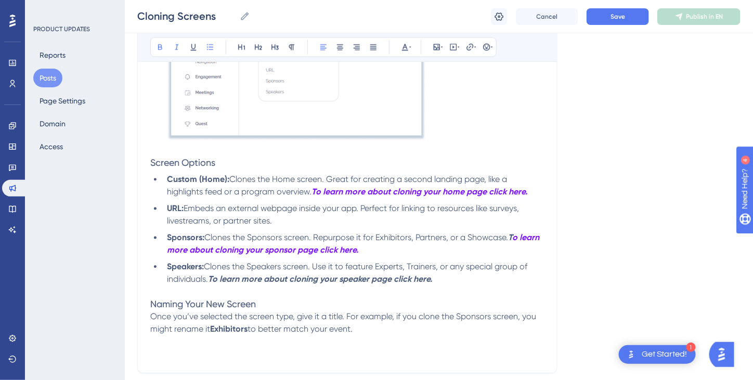
click at [215, 277] on strong "To learn more about cloning your speaker page click here." at bounding box center [320, 279] width 224 height 10
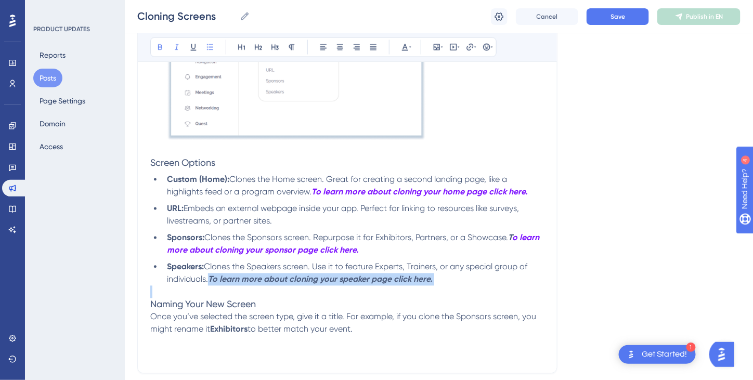
drag, startPoint x: 212, startPoint y: 277, endPoint x: 444, endPoint y: 285, distance: 231.9
click at [444, 285] on div "Cloning Screens for More Flexibility You can create cloned versions of the Home…" at bounding box center [347, 25] width 394 height 672
click at [404, 47] on icon at bounding box center [405, 47] width 6 height 7
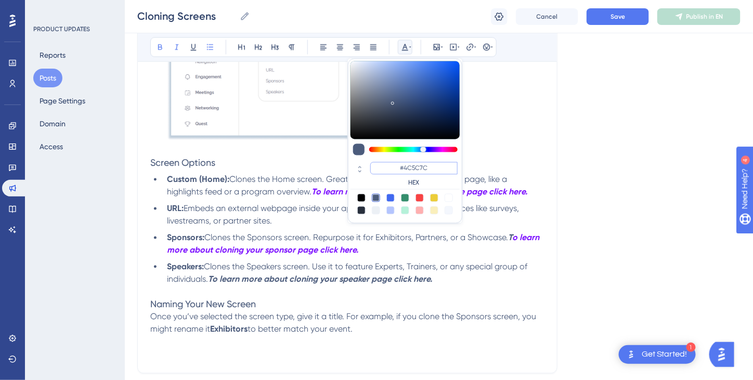
click at [413, 166] on input "#4C5C7C" at bounding box center [413, 168] width 87 height 12
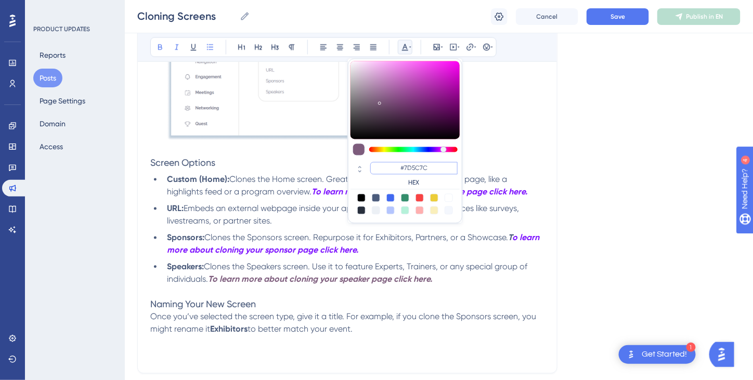
click at [418, 168] on input "#7D5C7C" at bounding box center [413, 168] width 87 height 12
click at [428, 166] on input "#7D127C" at bounding box center [413, 168] width 87 height 12
type input "#7D12FF"
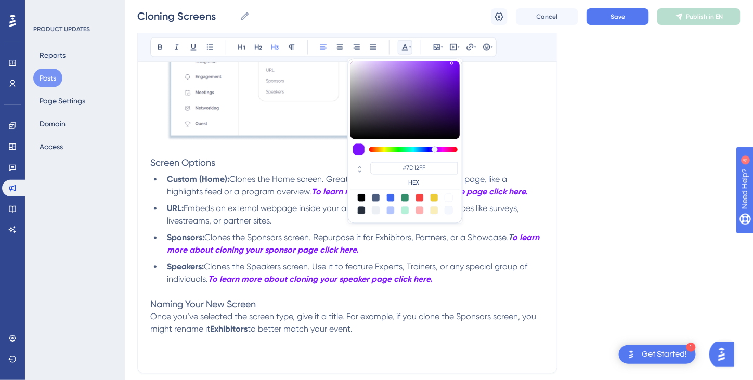
click at [378, 304] on h3 "Naming Your New Screen" at bounding box center [347, 304] width 394 height 12
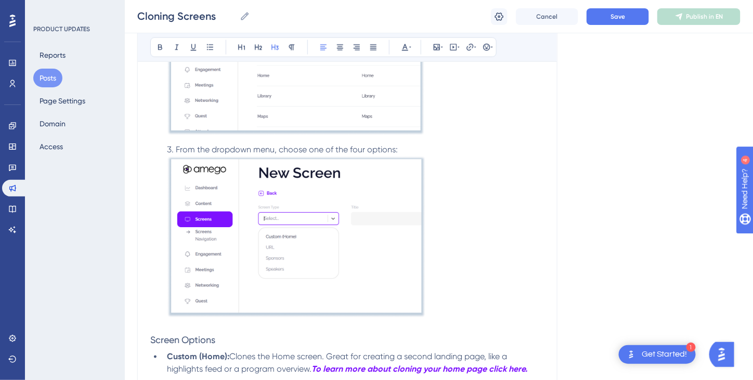
scroll to position [364, 0]
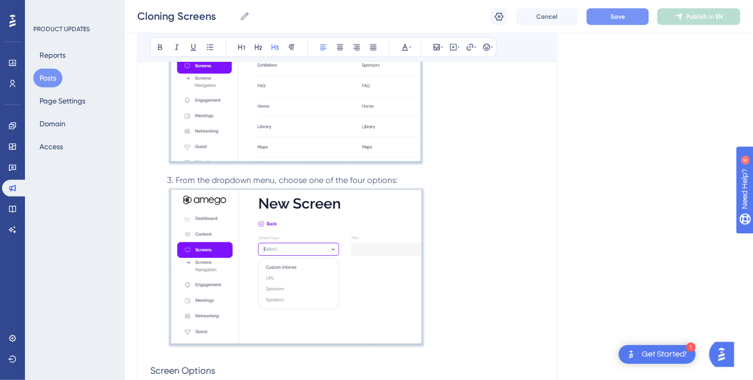
click at [627, 16] on button "Save" at bounding box center [617, 16] width 62 height 17
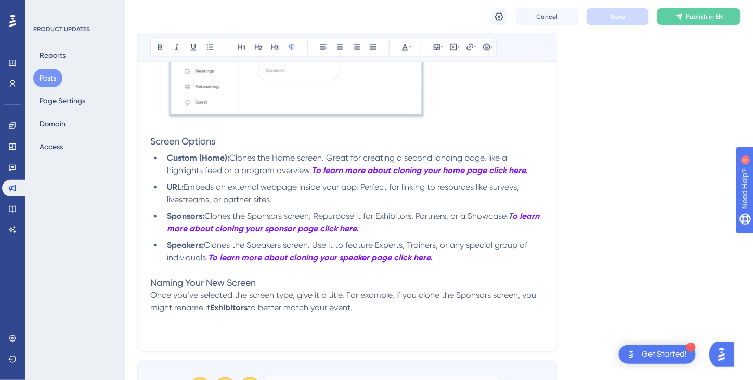
scroll to position [624, 0]
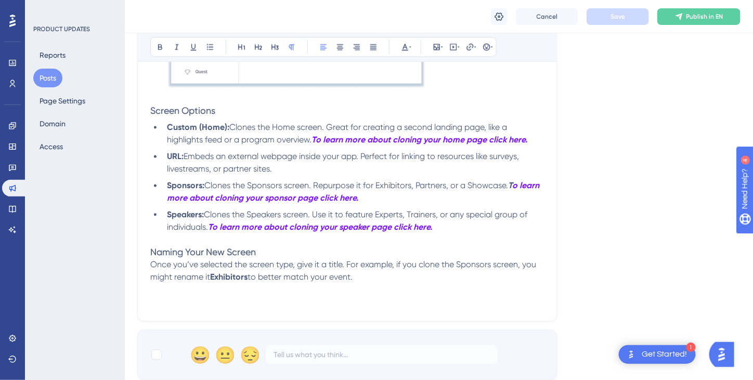
drag, startPoint x: 150, startPoint y: 263, endPoint x: 367, endPoint y: 272, distance: 216.9
click at [367, 272] on p "Once you’ve selected the screen type, give it a title. For example, if you clon…" at bounding box center [347, 271] width 394 height 25
copy p "Once you’ve selected the screen type, give it a title. For example, if you clon…"
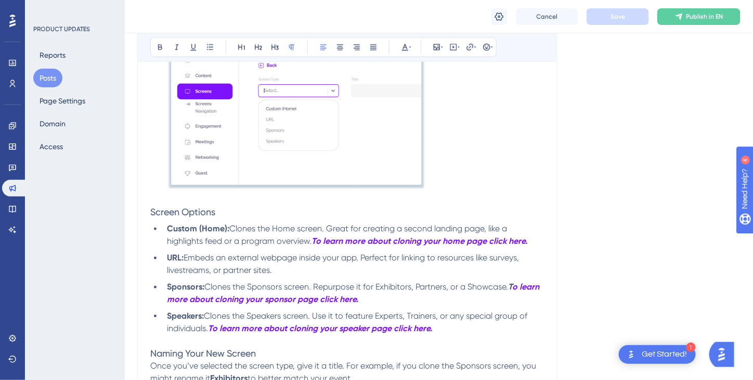
scroll to position [520, 0]
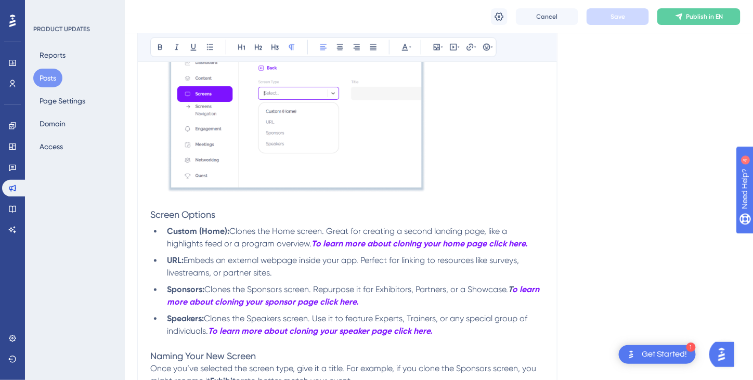
click at [161, 197] on p at bounding box center [347, 202] width 394 height 12
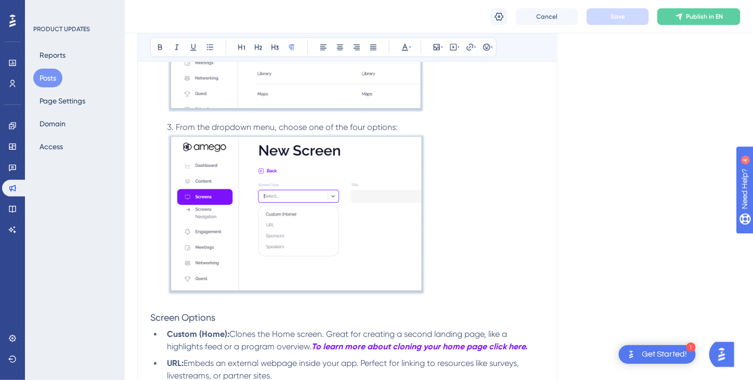
scroll to position [416, 0]
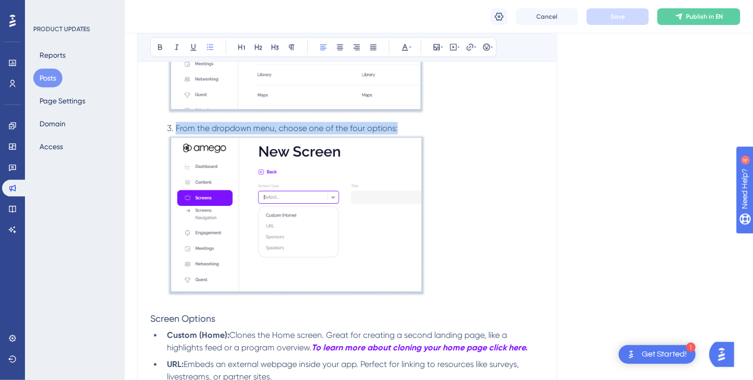
drag, startPoint x: 166, startPoint y: 126, endPoint x: 400, endPoint y: 128, distance: 234.4
click at [401, 127] on li "From the dropdown menu, choose one of the four options:" at bounding box center [353, 211] width 381 height 178
copy span "From the dropdown menu, choose one of the four options:"
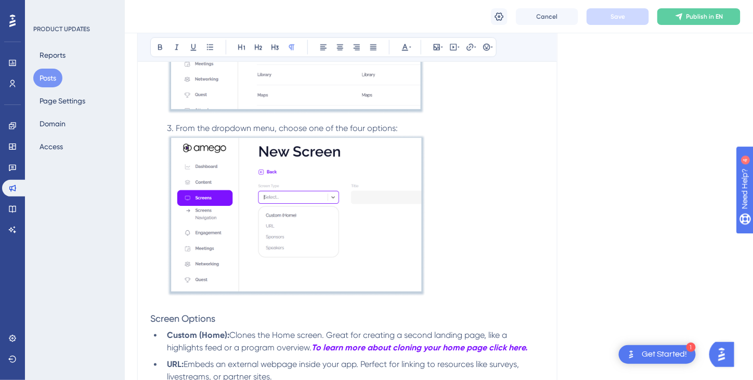
click at [173, 301] on p at bounding box center [347, 306] width 394 height 12
click at [151, 305] on span "From the dropdown menu, choose one of the four options:" at bounding box center [261, 306] width 222 height 10
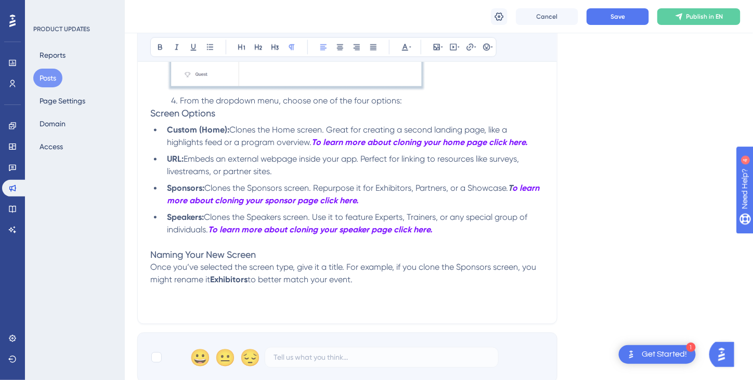
scroll to position [624, 0]
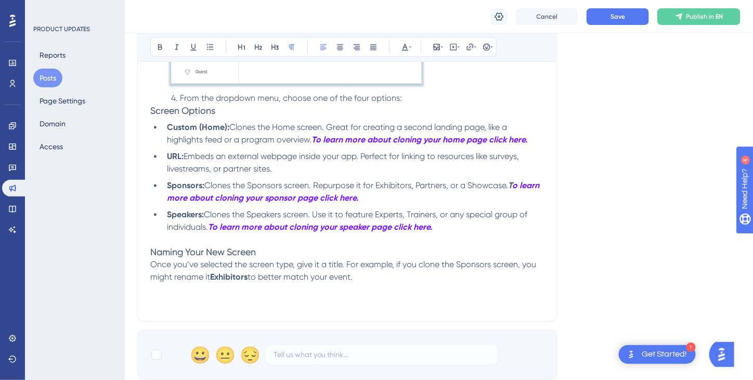
drag, startPoint x: 150, startPoint y: 266, endPoint x: 360, endPoint y: 273, distance: 210.1
click at [360, 273] on p "Once you’ve selected the screen type, give it a title. For example, if you clon…" at bounding box center [347, 271] width 394 height 25
drag, startPoint x: 324, startPoint y: 273, endPoint x: 231, endPoint y: 267, distance: 93.2
click at [231, 267] on span "Once you’ve selected the screen type, give it a title. For example, if you clon…" at bounding box center [344, 271] width 388 height 22
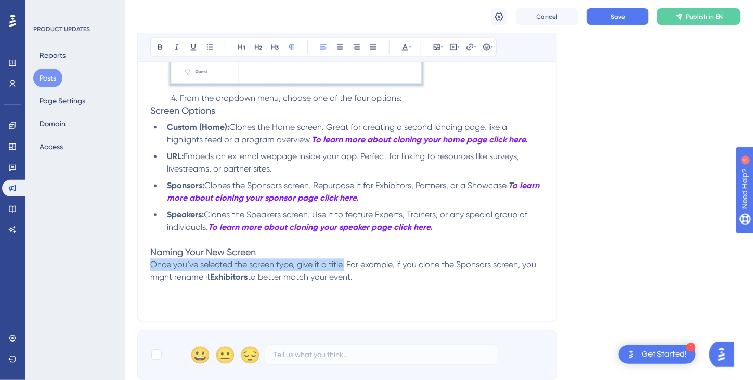
drag, startPoint x: 150, startPoint y: 264, endPoint x: 346, endPoint y: 269, distance: 196.0
click at [346, 269] on p "Once you’ve selected the screen type, give it a title. For example, if you clon…" at bounding box center [347, 271] width 394 height 25
copy span "Once you’ve selected the screen type, give it a title."
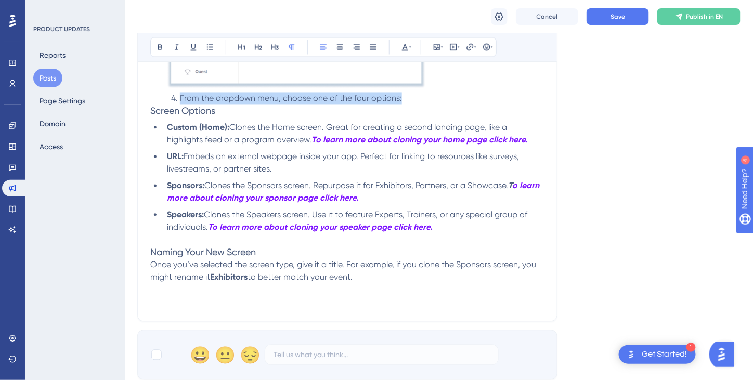
drag, startPoint x: 401, startPoint y: 97, endPoint x: 190, endPoint y: 96, distance: 211.5
click at [181, 94] on p "4. From the dropdown menu, choose one of the four options:" at bounding box center [347, 99] width 394 height 12
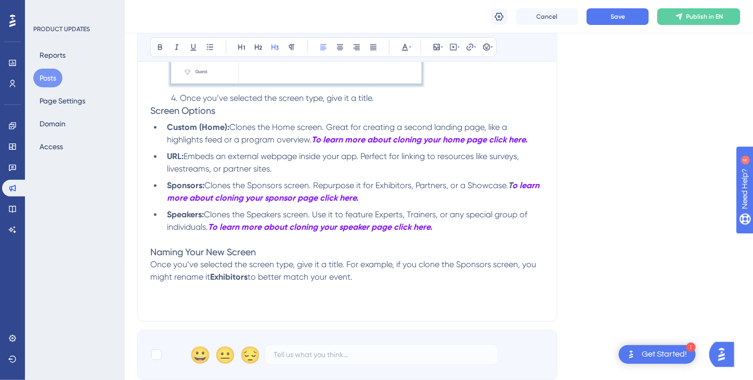
click at [150, 109] on span "Screen Options" at bounding box center [182, 110] width 65 height 11
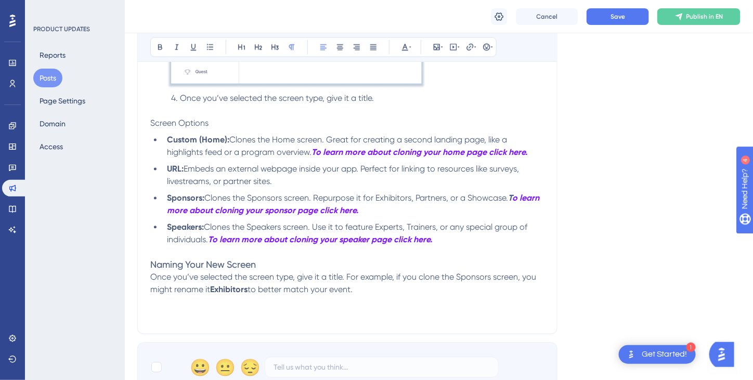
drag, startPoint x: 368, startPoint y: 289, endPoint x: 147, endPoint y: 267, distance: 222.5
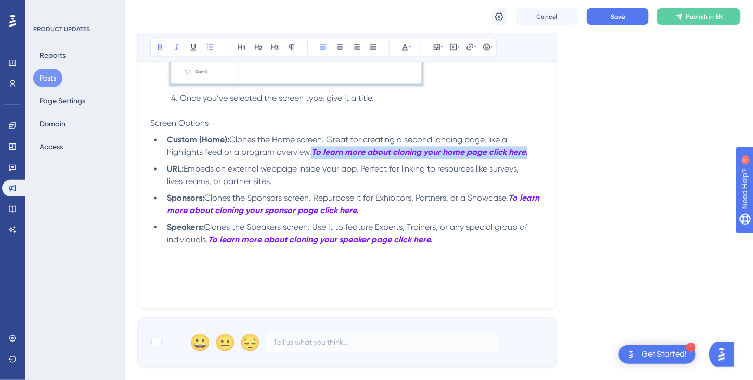
drag, startPoint x: 530, startPoint y: 153, endPoint x: 313, endPoint y: 149, distance: 216.2
click at [313, 149] on li "Custom (Home): Clones the Home screen. Great for creating a second landing page…" at bounding box center [353, 146] width 381 height 25
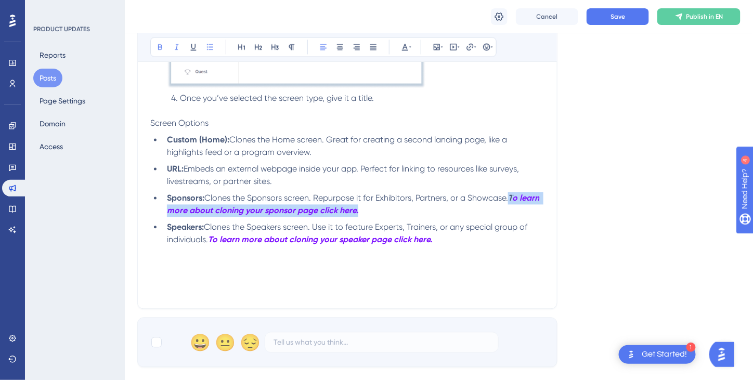
drag, startPoint x: 368, startPoint y: 212, endPoint x: 512, endPoint y: 201, distance: 144.3
click at [512, 201] on li "Sponsors: Clones the Sponsors screen. Repurpose it for Exhibitors, Partners, or…" at bounding box center [353, 204] width 381 height 25
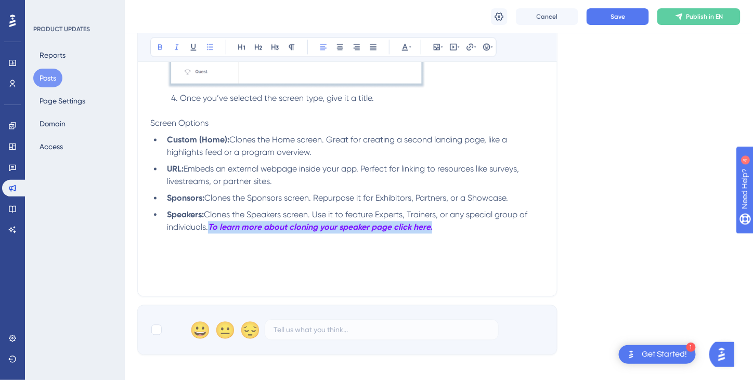
drag, startPoint x: 443, startPoint y: 225, endPoint x: 210, endPoint y: 228, distance: 232.8
click at [210, 228] on li "Speakers: Clones the Speakers screen. Use it to feature Experts, Trainers, or a…" at bounding box center [353, 221] width 381 height 25
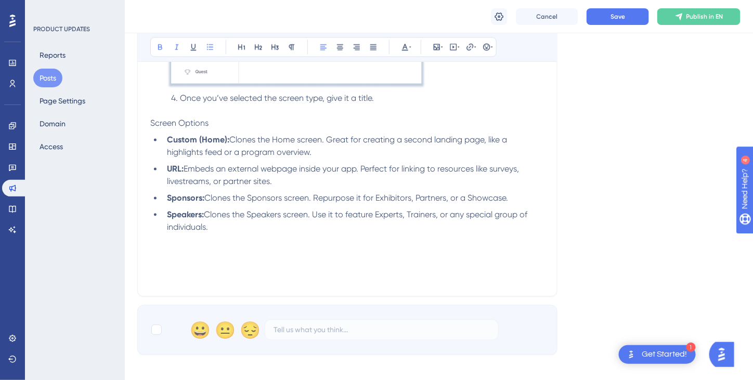
click at [288, 242] on p at bounding box center [347, 240] width 394 height 12
click at [620, 15] on span "Save" at bounding box center [617, 16] width 15 height 8
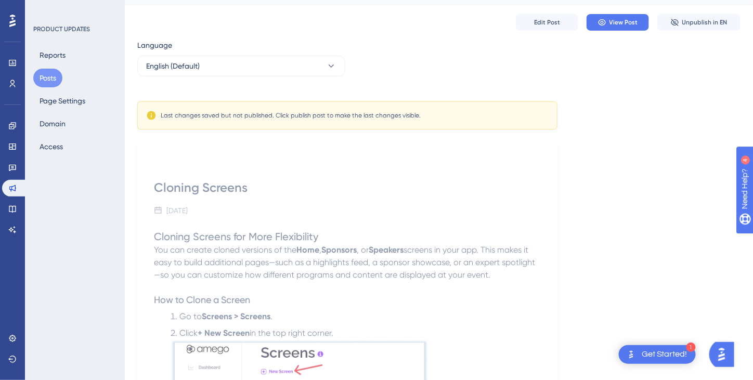
scroll to position [0, 0]
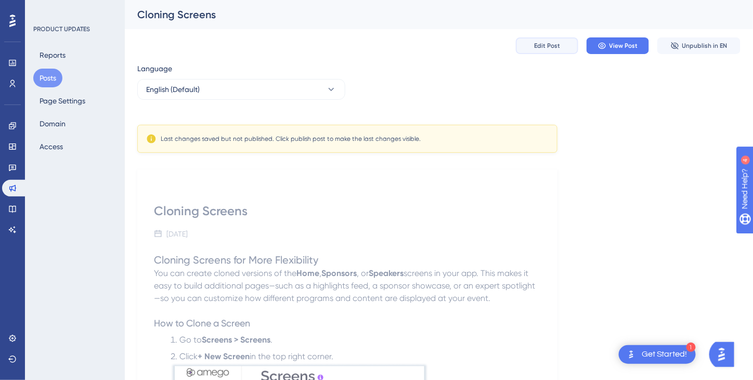
click at [543, 44] on span "Edit Post" at bounding box center [547, 46] width 26 height 8
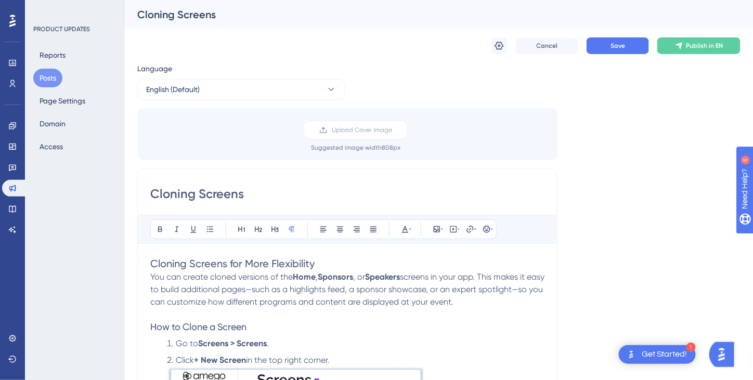
click at [332, 265] on h2 "Cloning Screens for More Flexibility" at bounding box center [347, 263] width 394 height 15
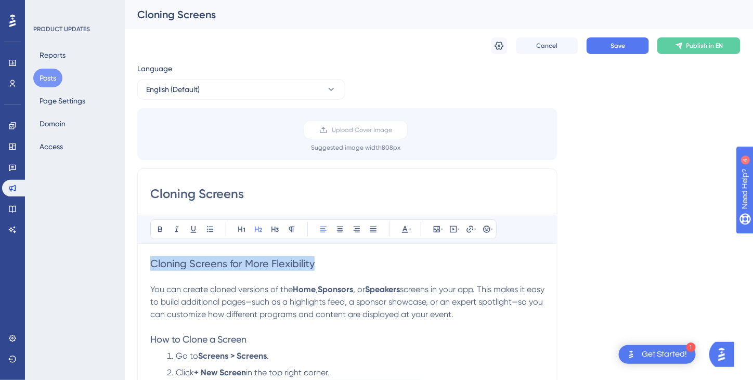
drag, startPoint x: 332, startPoint y: 265, endPoint x: 149, endPoint y: 267, distance: 183.5
click at [404, 228] on icon at bounding box center [405, 229] width 8 height 8
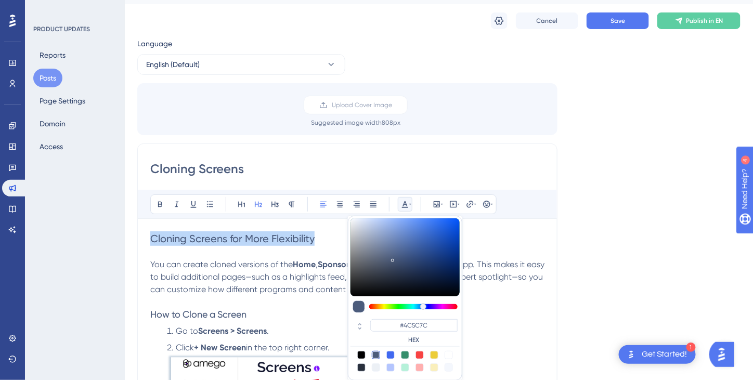
scroll to position [33, 0]
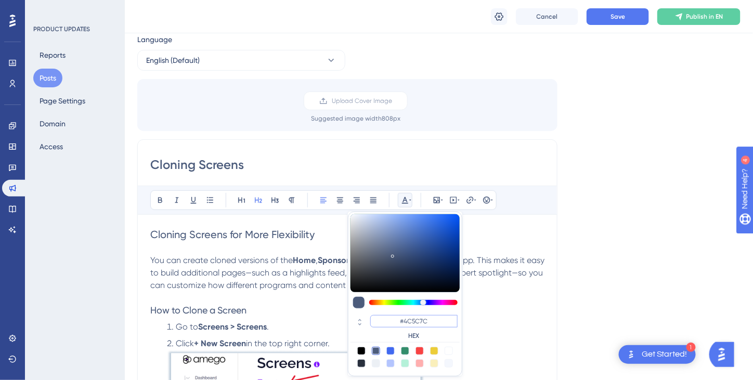
click at [411, 320] on input "#4C5C7C" at bounding box center [413, 321] width 87 height 12
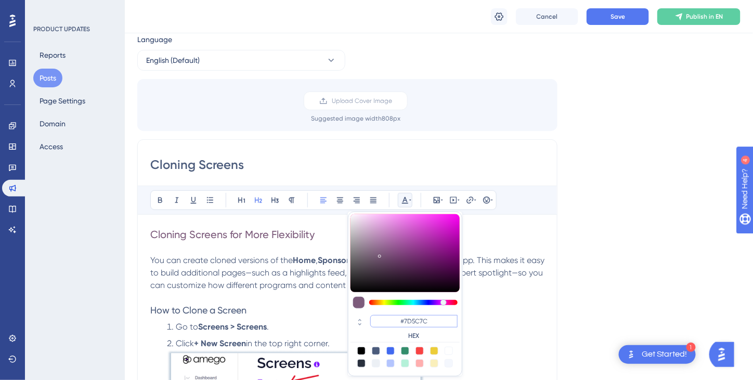
click at [418, 321] on input "#7D5C7C" at bounding box center [413, 321] width 87 height 12
click at [434, 324] on input "#7D127C" at bounding box center [413, 321] width 87 height 12
type input "#7D12FF"
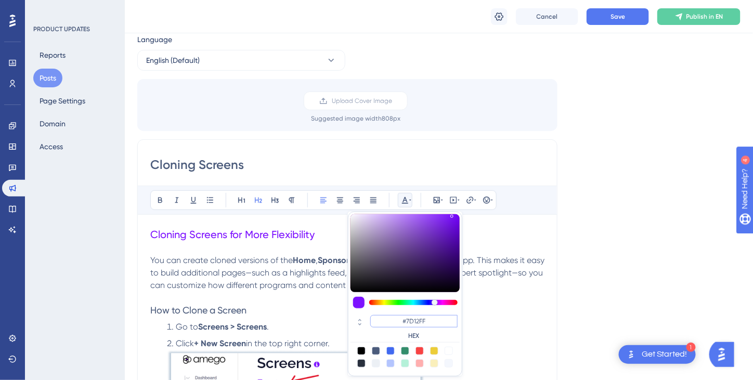
drag, startPoint x: 431, startPoint y: 322, endPoint x: 387, endPoint y: 314, distance: 44.3
click at [387, 315] on input "#7D12FF" at bounding box center [413, 321] width 87 height 12
click at [501, 331] on li "Go to Screens > Screens ." at bounding box center [353, 327] width 381 height 12
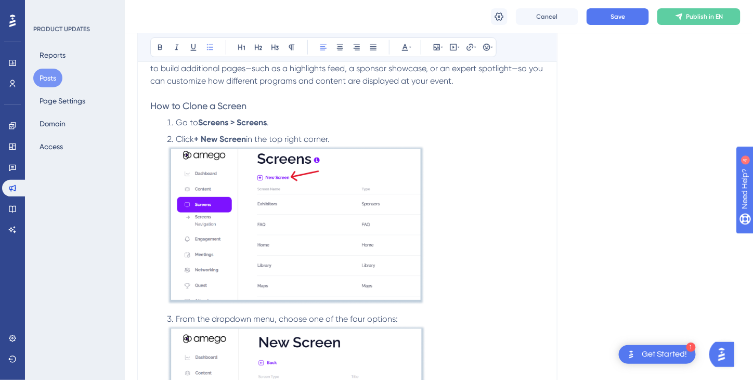
scroll to position [241, 0]
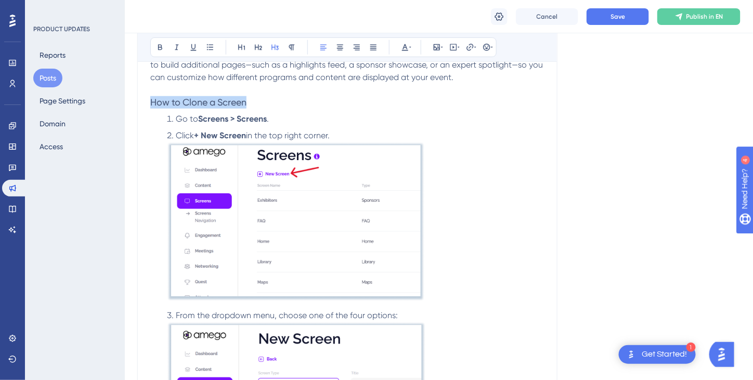
drag, startPoint x: 249, startPoint y: 104, endPoint x: 148, endPoint y: 102, distance: 101.4
click at [148, 102] on div "Cloning Screens Bold Italic Underline Bullet Point Heading 1 Heading 2 Heading …" at bounding box center [347, 311] width 420 height 760
click at [405, 46] on icon at bounding box center [405, 47] width 6 height 7
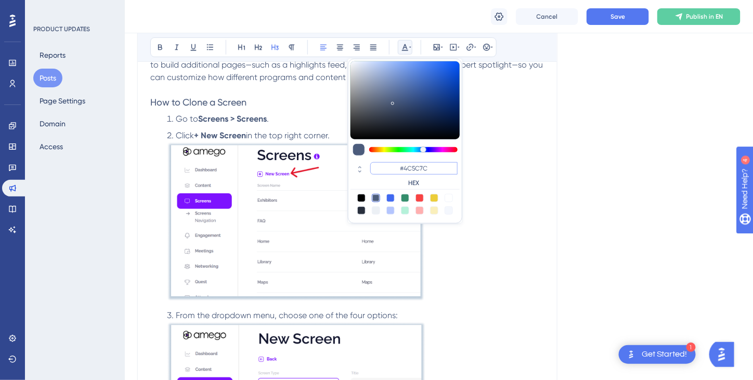
drag, startPoint x: 429, startPoint y: 166, endPoint x: 392, endPoint y: 169, distance: 37.0
click at [392, 169] on input "#4C5C7C" at bounding box center [413, 168] width 87 height 12
paste input "7D12FF"
type input "#7D12FF"
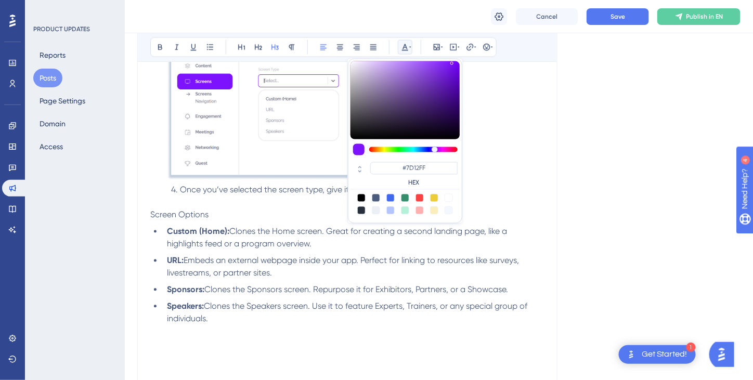
scroll to position [553, 0]
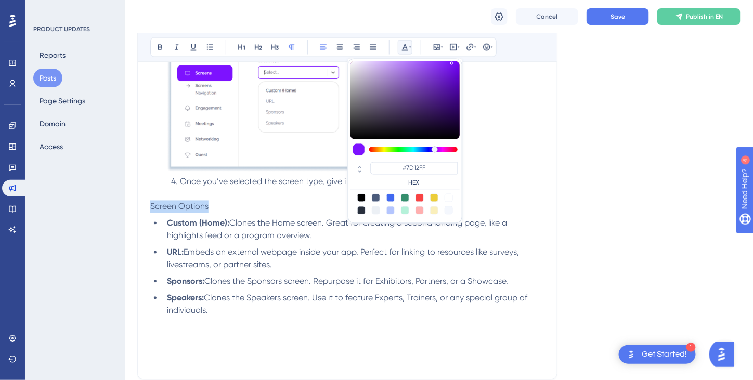
drag, startPoint x: 218, startPoint y: 204, endPoint x: 149, endPoint y: 208, distance: 69.8
click at [149, 208] on div "Cloning Screens Bold Italic Underline Bullet Point Heading 1 Heading 2 Heading …" at bounding box center [347, 0] width 420 height 760
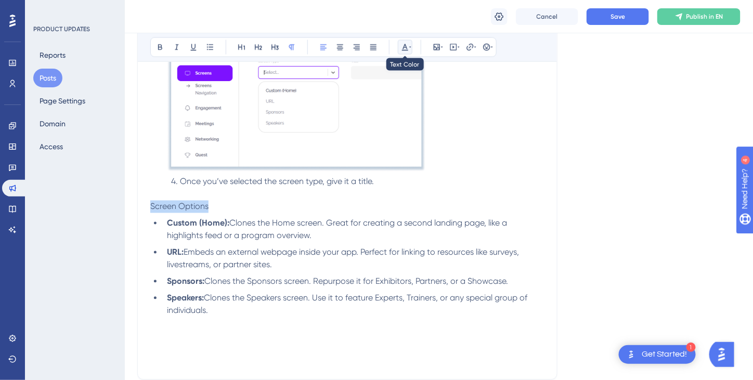
click at [407, 42] on button at bounding box center [405, 47] width 15 height 15
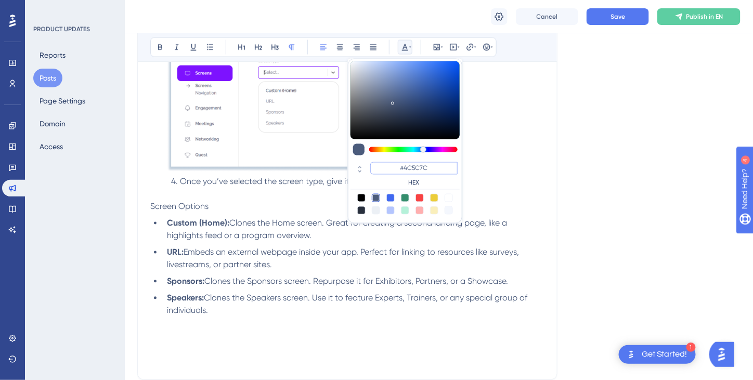
drag, startPoint x: 435, startPoint y: 168, endPoint x: 406, endPoint y: 165, distance: 29.3
click at [391, 165] on input "#4C5C7C" at bounding box center [413, 168] width 87 height 12
paste input "7D12FF"
type input "#7D12FF"
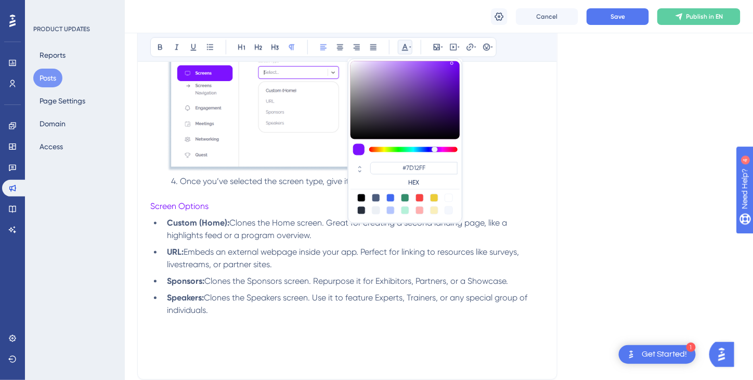
click at [323, 256] on li "URL: Embeds an external webpage inside your app. Perfect for linking to resourc…" at bounding box center [353, 258] width 381 height 25
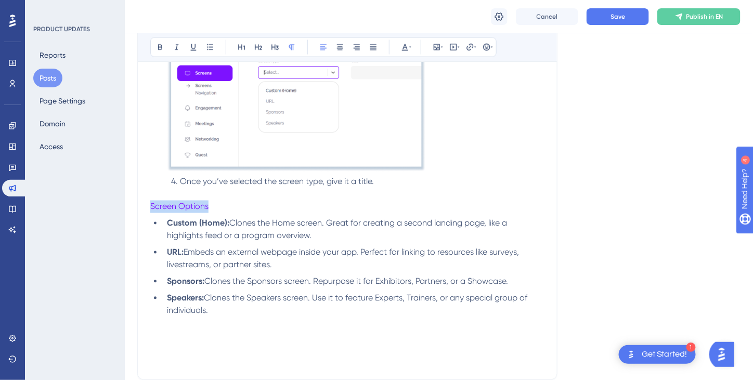
drag, startPoint x: 220, startPoint y: 201, endPoint x: 140, endPoint y: 203, distance: 79.5
click at [140, 204] on div "Cloning Screens Bold Italic Underline Bullet Point Heading 1 Heading 2 Heading …" at bounding box center [347, 0] width 420 height 760
click at [259, 47] on icon at bounding box center [258, 47] width 8 height 8
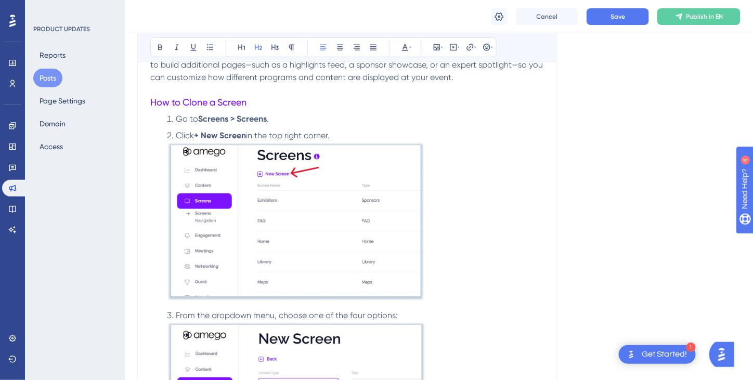
scroll to position [189, 0]
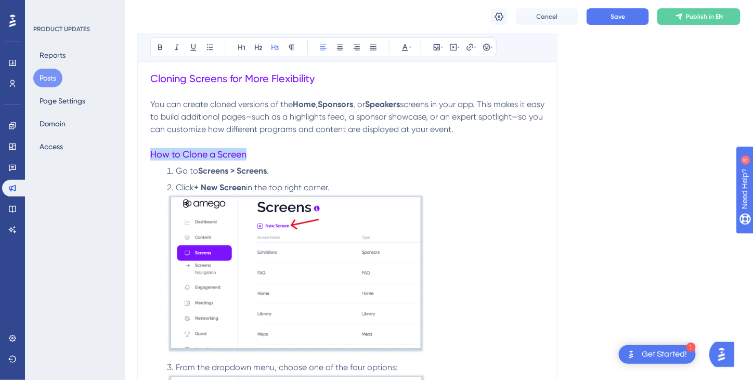
drag, startPoint x: 253, startPoint y: 150, endPoint x: 152, endPoint y: 153, distance: 100.9
click at [152, 153] on h3 "How to Clone a Screen" at bounding box center [347, 154] width 394 height 12
click at [256, 48] on icon at bounding box center [258, 47] width 8 height 8
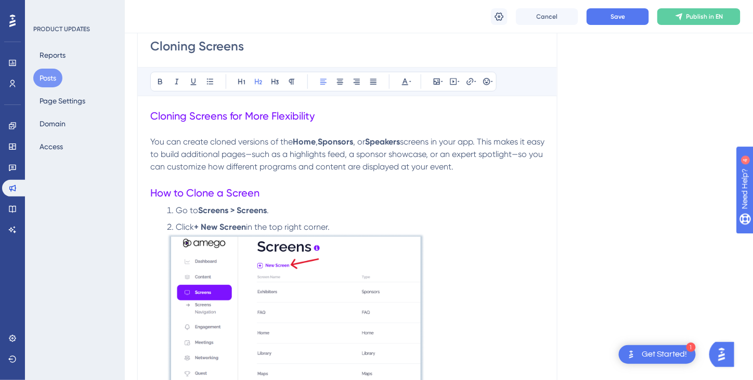
scroll to position [137, 0]
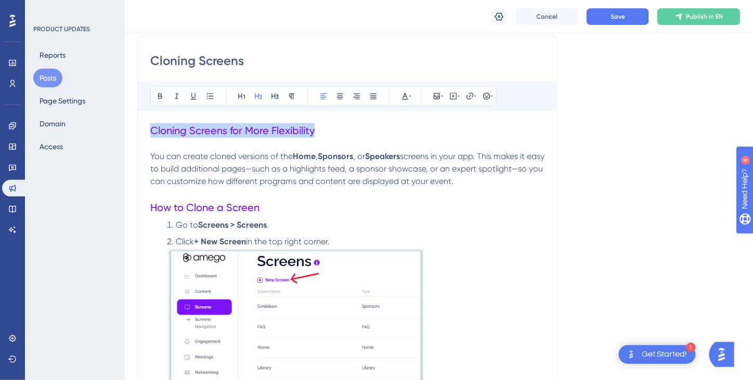
drag, startPoint x: 321, startPoint y: 131, endPoint x: 142, endPoint y: 130, distance: 178.3
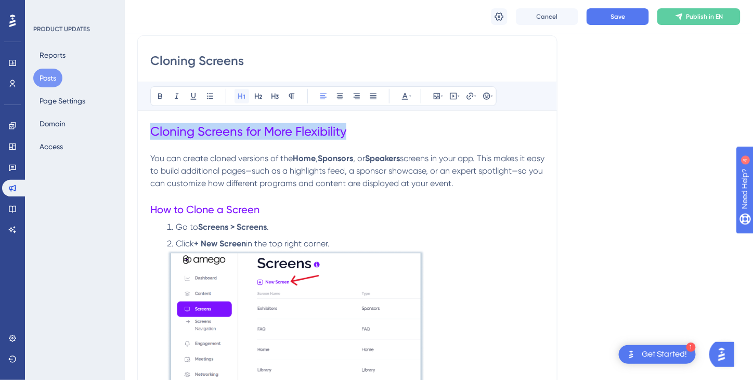
click at [240, 94] on icon at bounding box center [241, 96] width 8 height 8
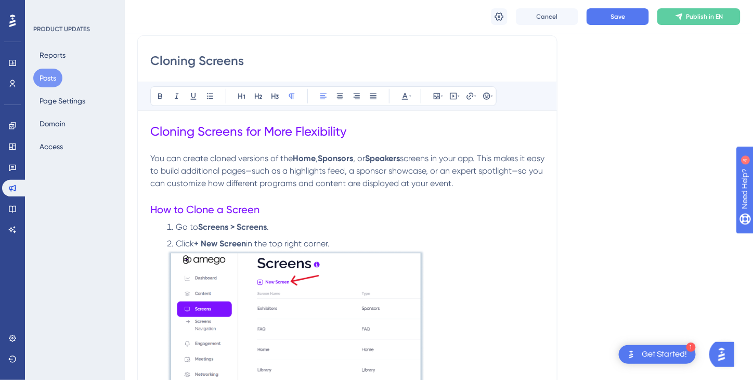
click at [408, 184] on span "screens in your app. This makes it easy to build additional pages—such as a hig…" at bounding box center [348, 170] width 396 height 35
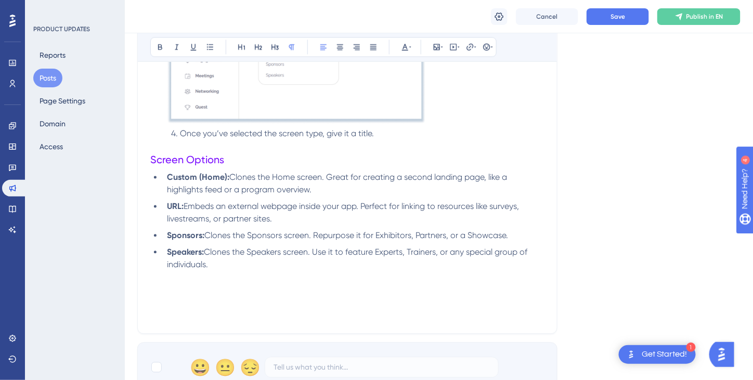
scroll to position [657, 0]
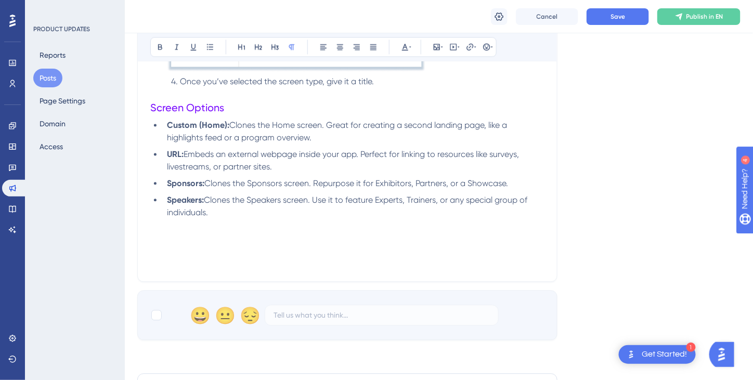
click at [175, 252] on p at bounding box center [347, 250] width 394 height 12
